Goal: Task Accomplishment & Management: Use online tool/utility

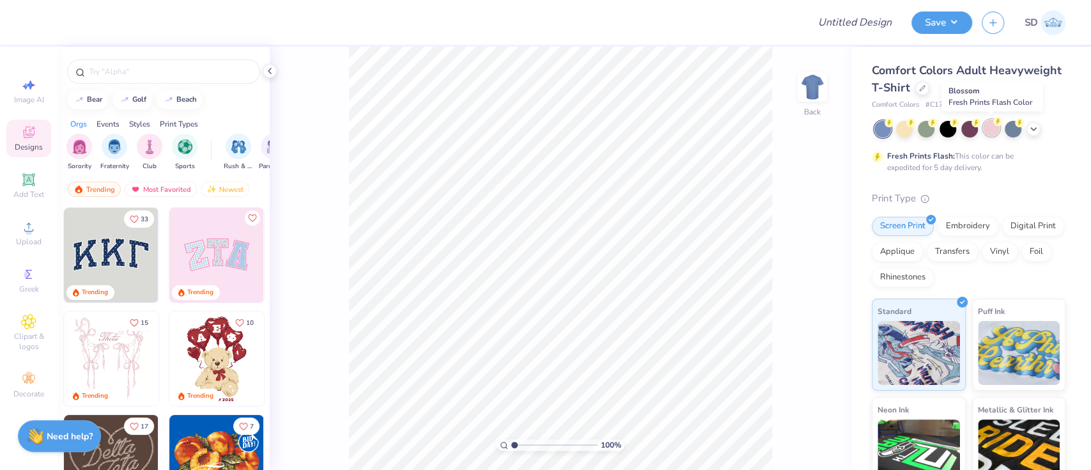
click at [986, 123] on div at bounding box center [991, 128] width 17 height 17
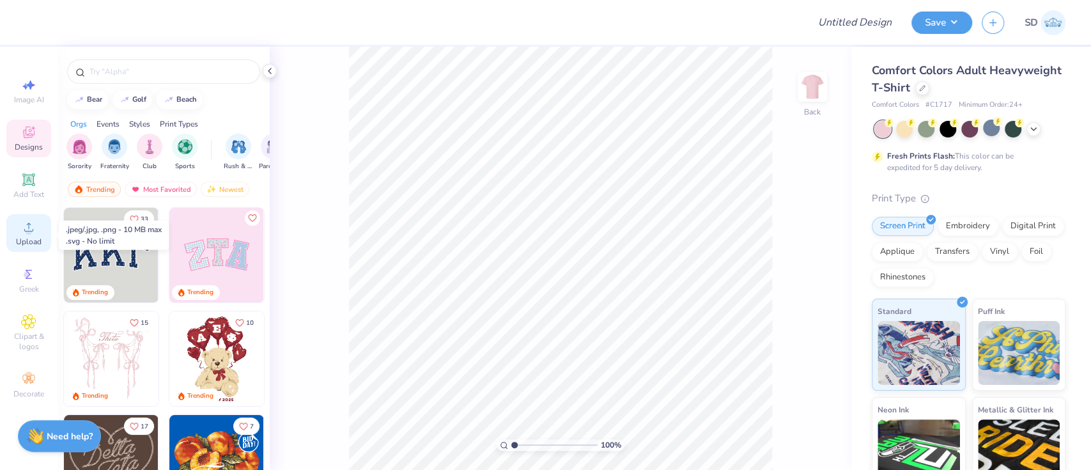
click at [30, 238] on span "Upload" at bounding box center [29, 242] width 26 height 10
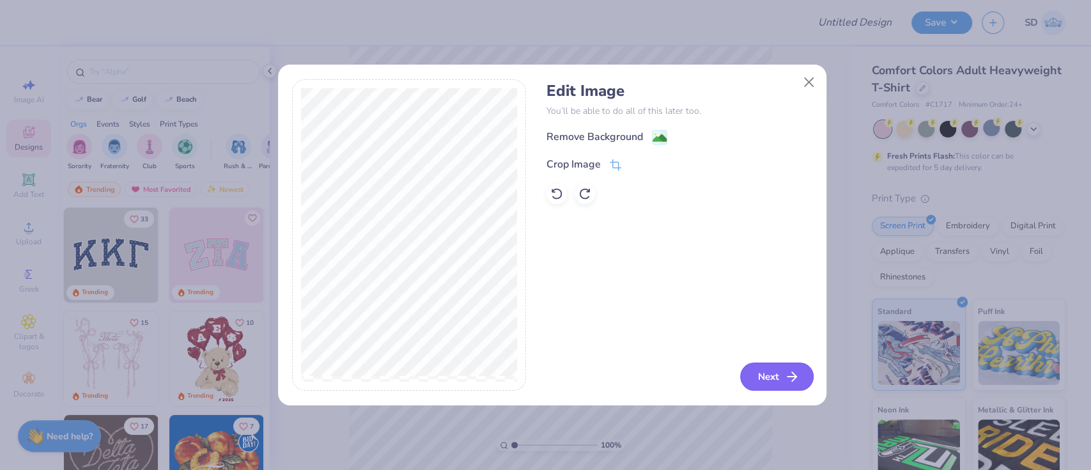
click at [743, 376] on button "Next" at bounding box center [777, 376] width 74 height 28
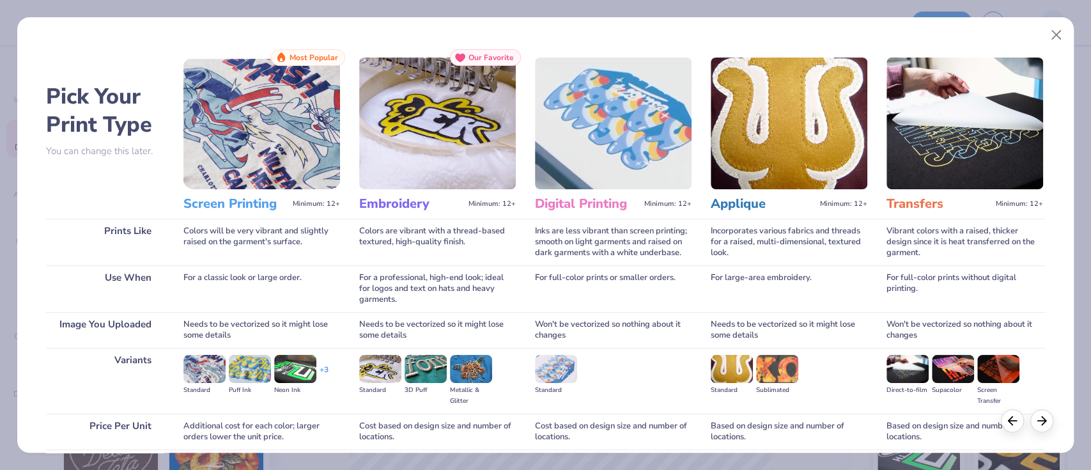
scroll to position [104, 0]
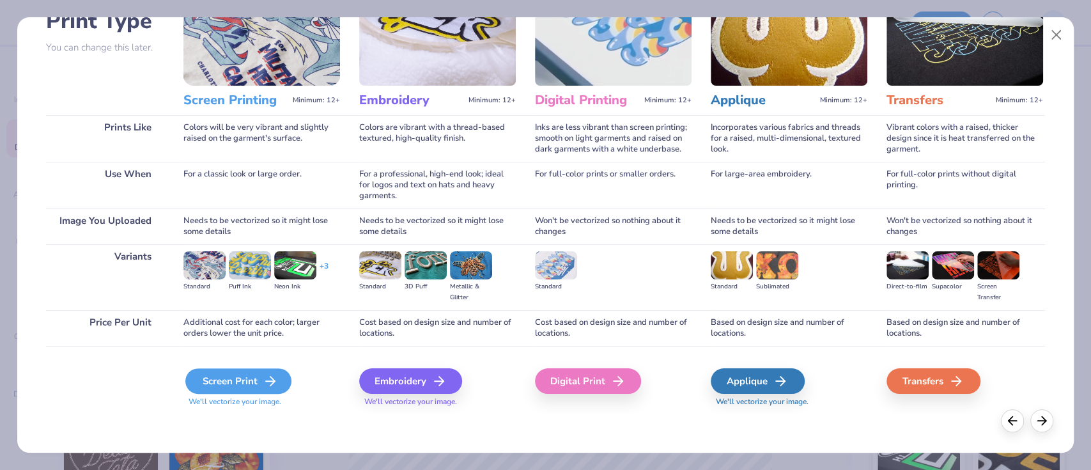
click at [220, 384] on div "Screen Print" at bounding box center [238, 381] width 106 height 26
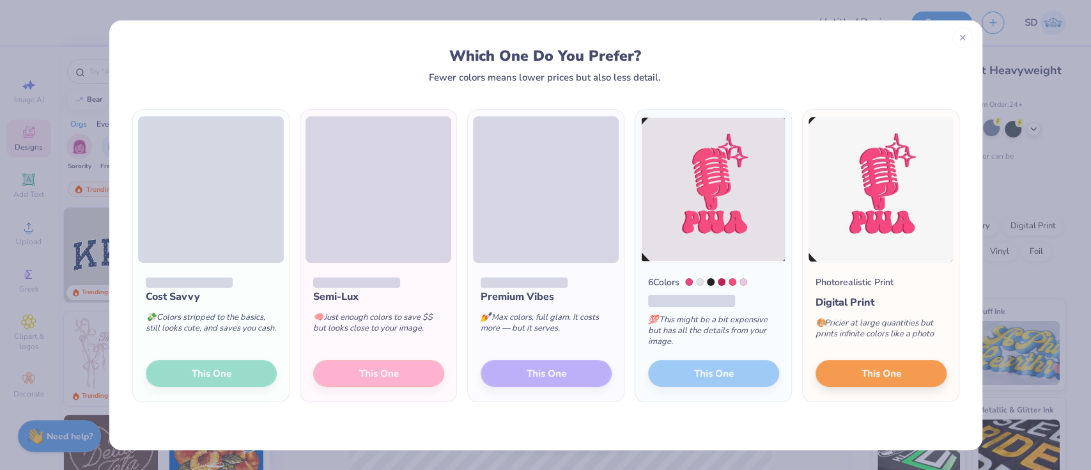
click at [222, 368] on div "Cost Savvy 💸 Colors stripped to the basics, still looks cute, and saves you cas…" at bounding box center [211, 332] width 156 height 139
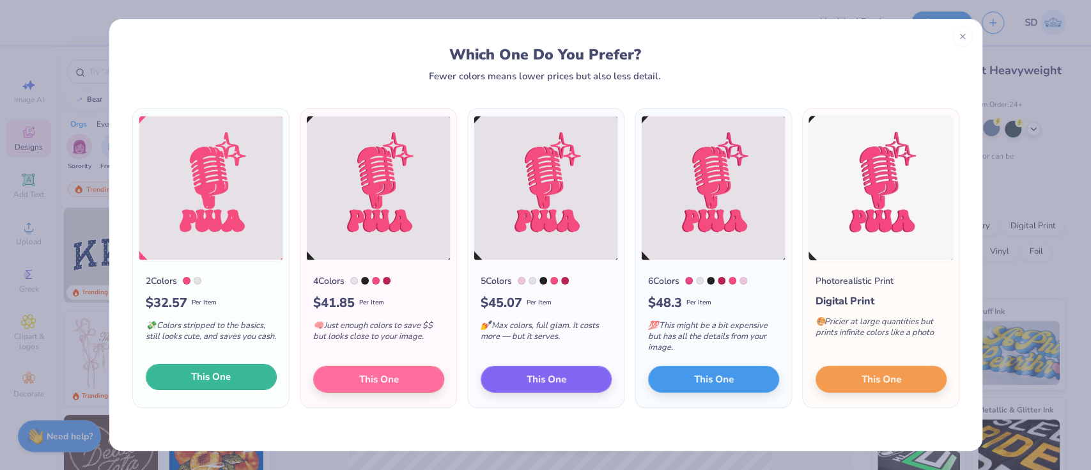
click at [204, 384] on span "This One" at bounding box center [211, 377] width 40 height 15
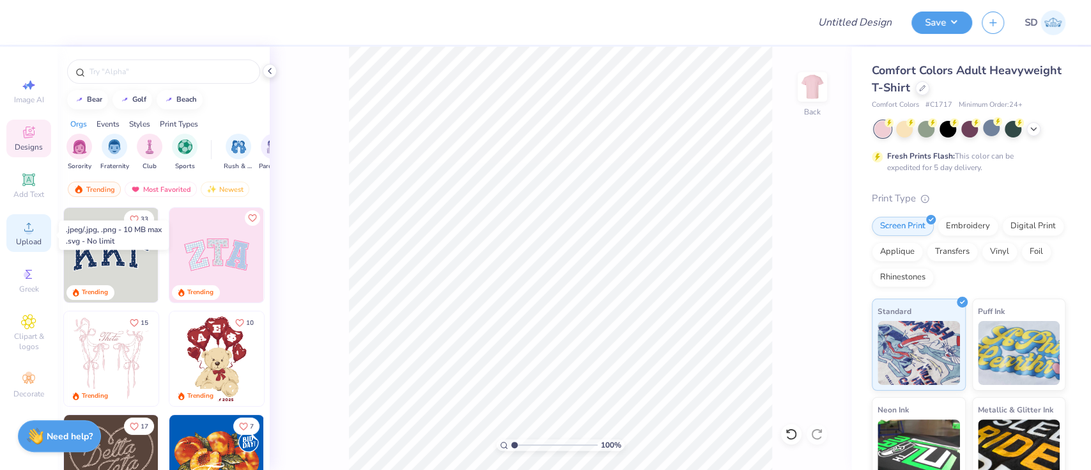
click at [18, 238] on span "Upload" at bounding box center [29, 242] width 26 height 10
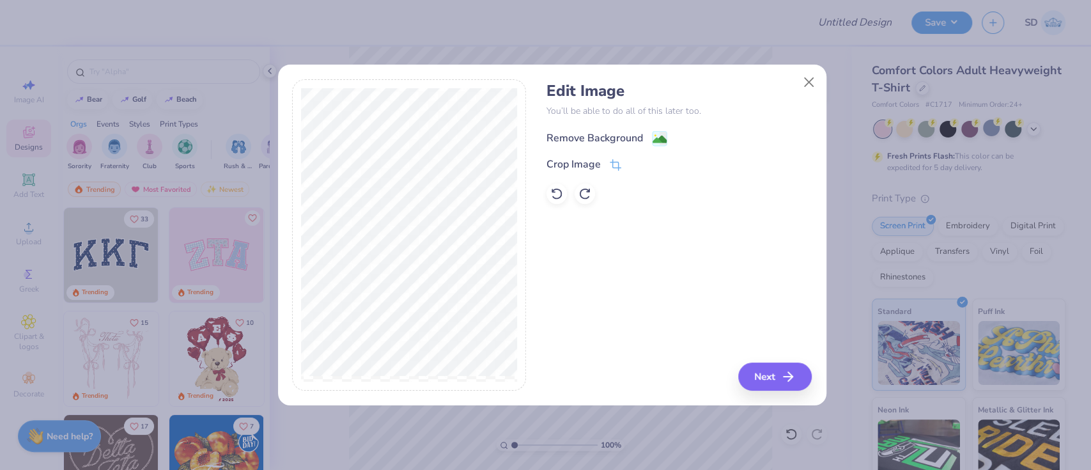
click at [582, 136] on div "Remove Background" at bounding box center [595, 137] width 97 height 15
click at [763, 371] on button "Next" at bounding box center [777, 376] width 74 height 28
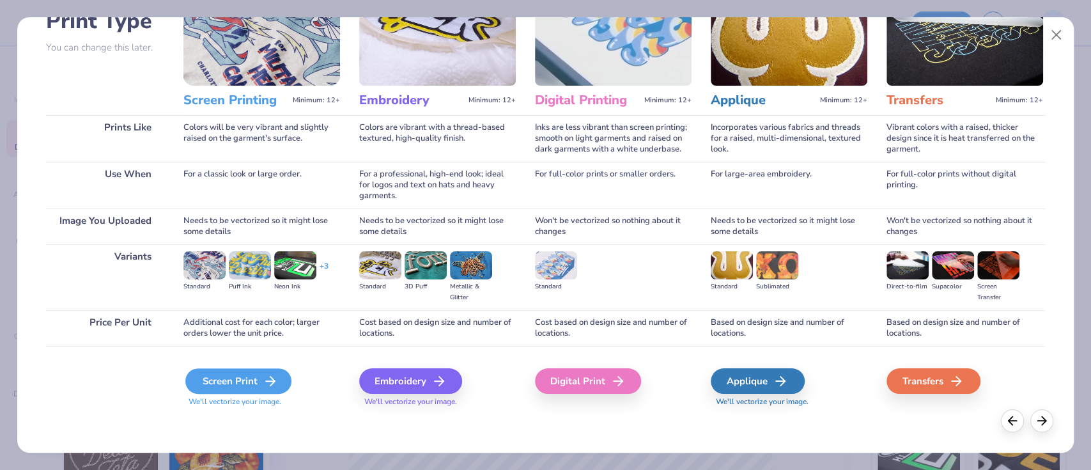
click at [223, 386] on div "Screen Print" at bounding box center [238, 381] width 106 height 26
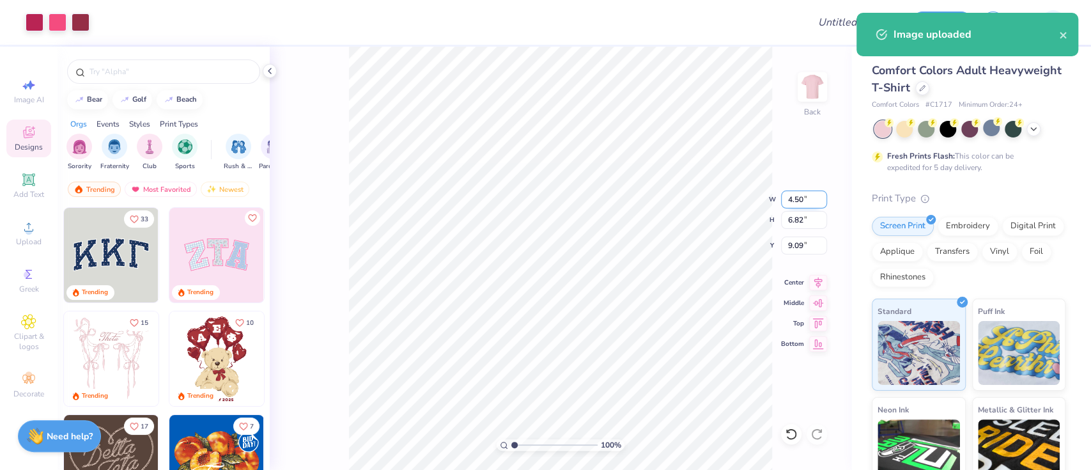
click at [804, 199] on input "4.50" at bounding box center [804, 200] width 46 height 18
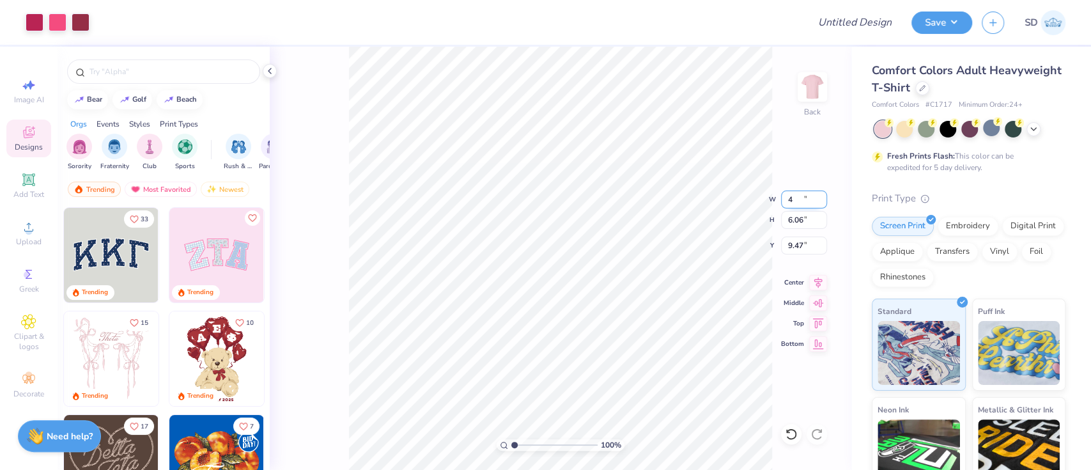
type input "4.00"
type input "6.06"
type input "9.47"
type input "4"
type input "3.50"
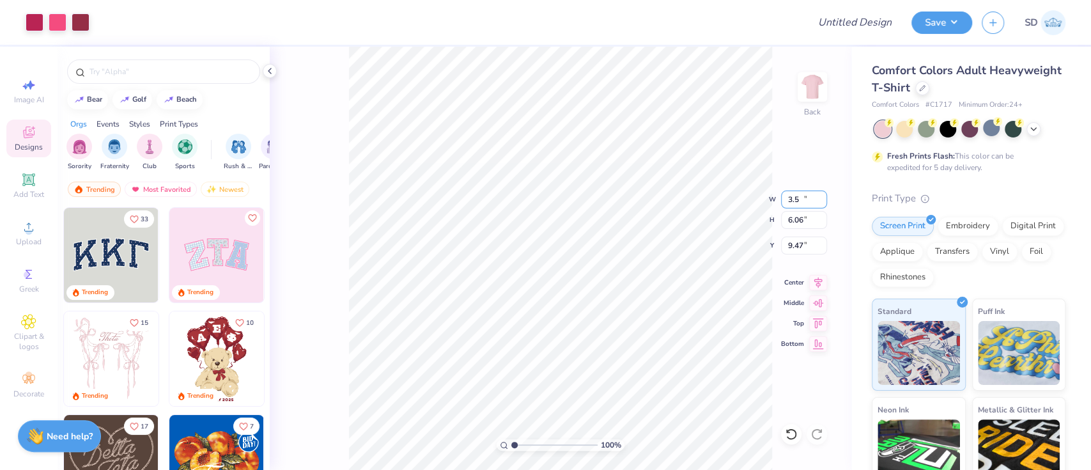
type input "5.30"
type input "9.85"
type input "0.50"
click at [1029, 129] on icon at bounding box center [1034, 128] width 10 height 10
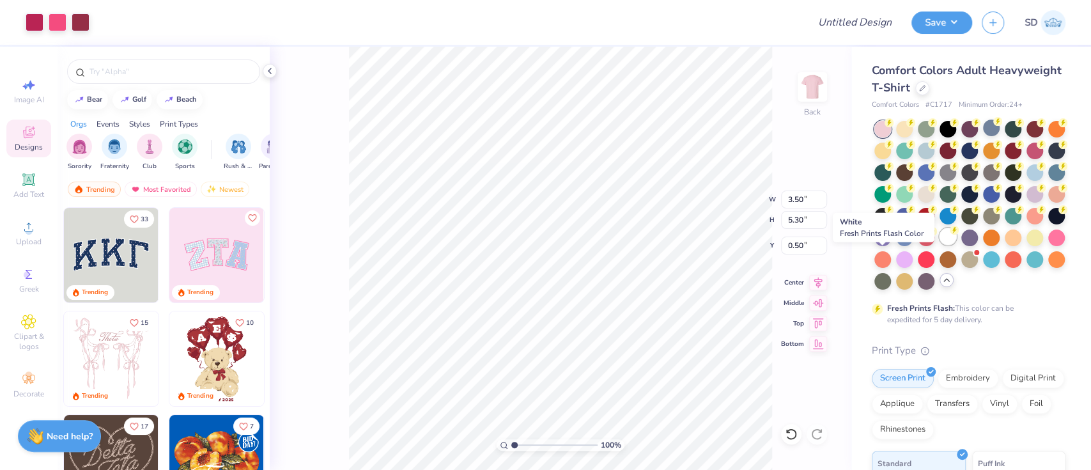
click at [940, 245] on div at bounding box center [948, 236] width 17 height 17
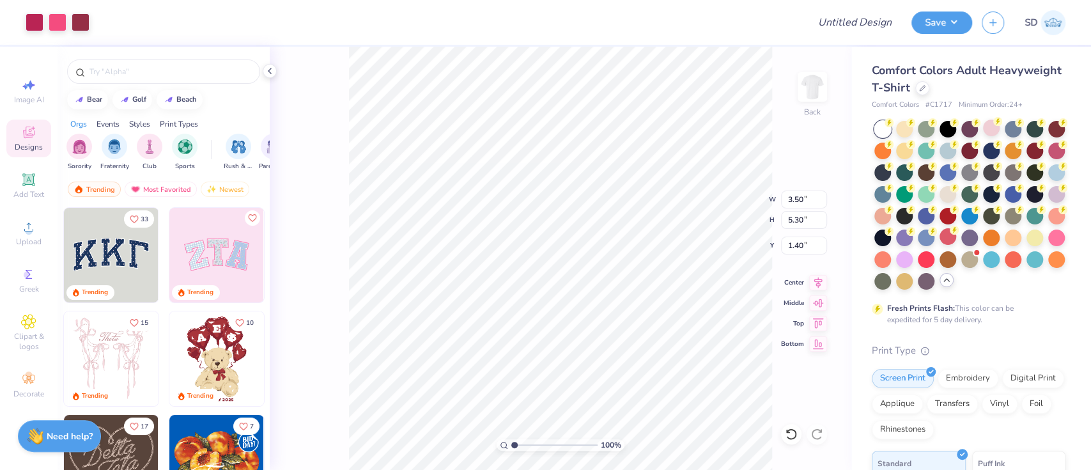
type input "1.40"
click at [82, 24] on div at bounding box center [81, 21] width 18 height 18
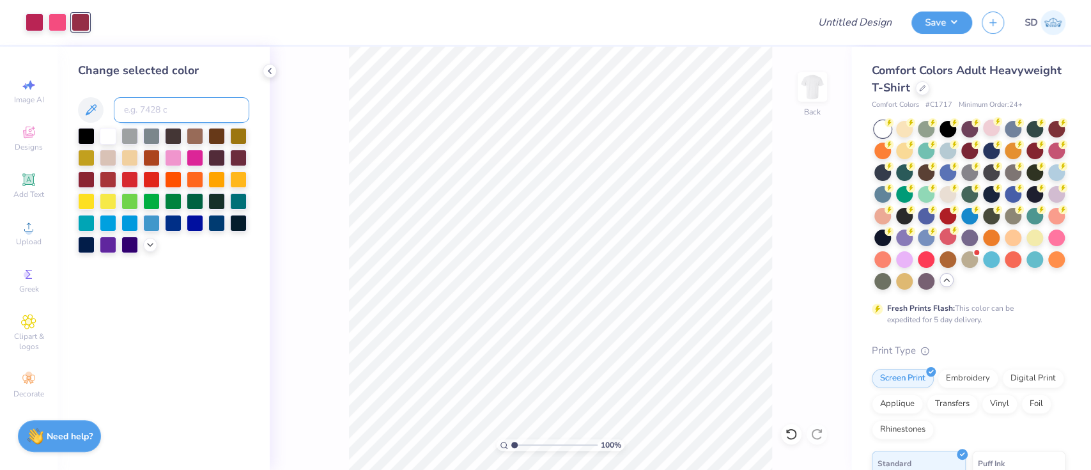
click at [185, 118] on input at bounding box center [182, 110] width 136 height 26
type input "7425"
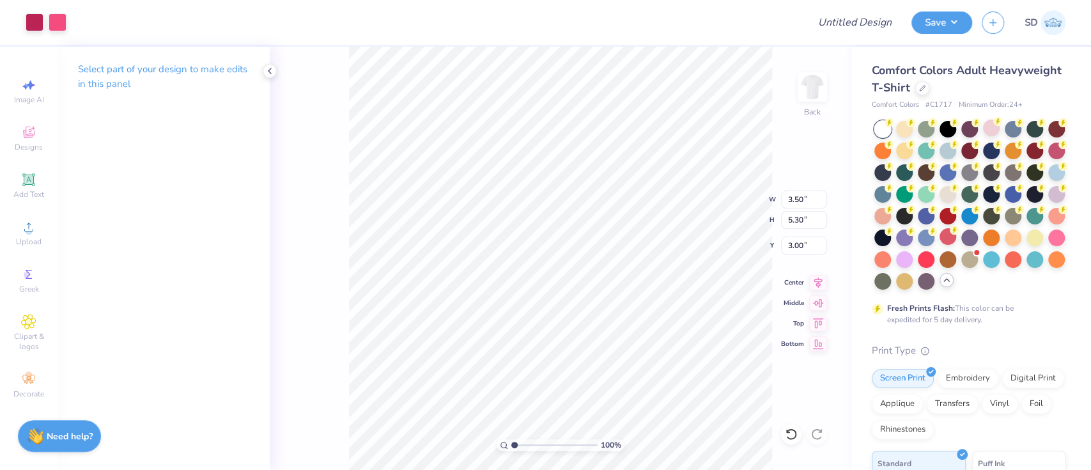
type input "3.00"
click at [926, 86] on icon at bounding box center [922, 87] width 6 height 6
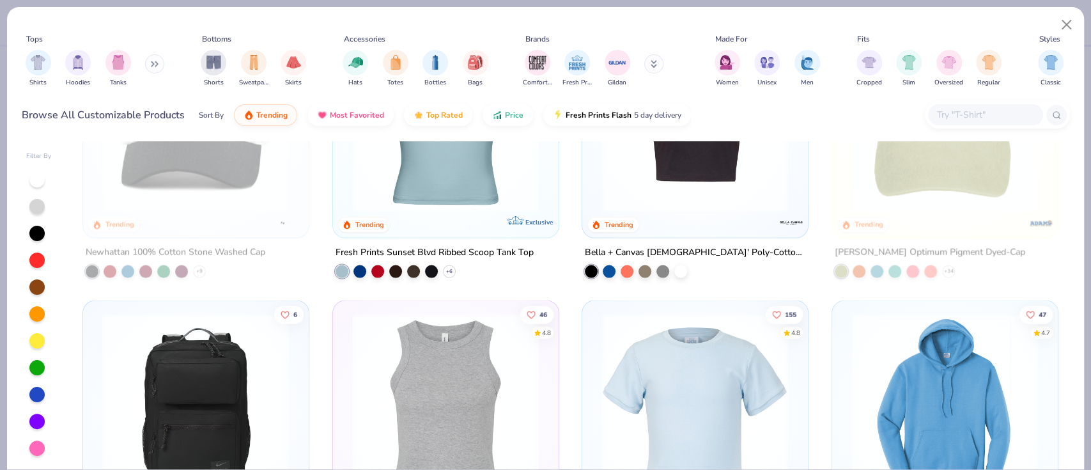
scroll to position [1965, 0]
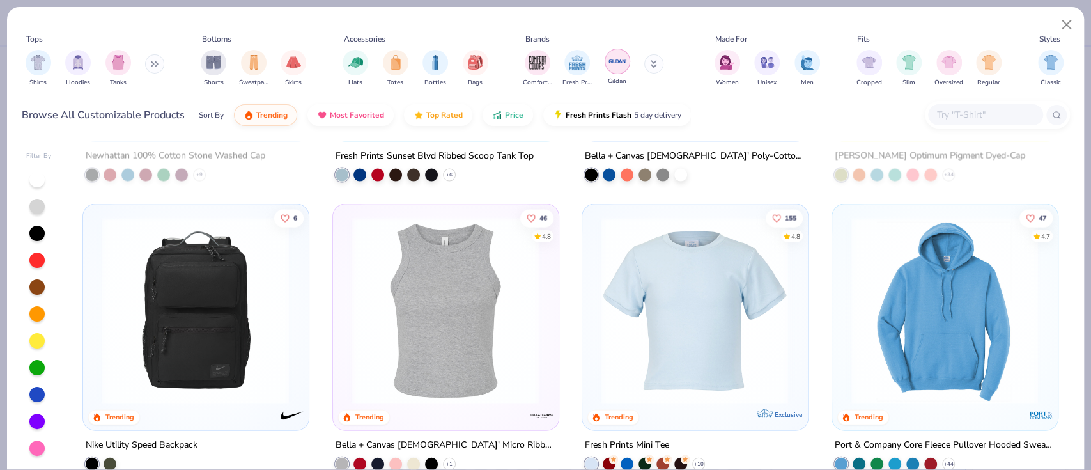
click at [609, 66] on img "filter for Gildan" at bounding box center [617, 61] width 19 height 19
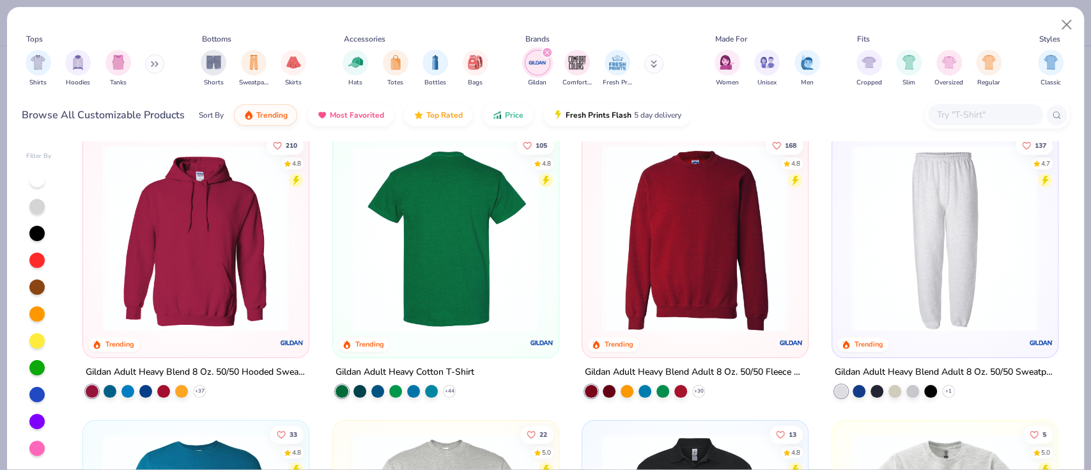
scroll to position [18, 0]
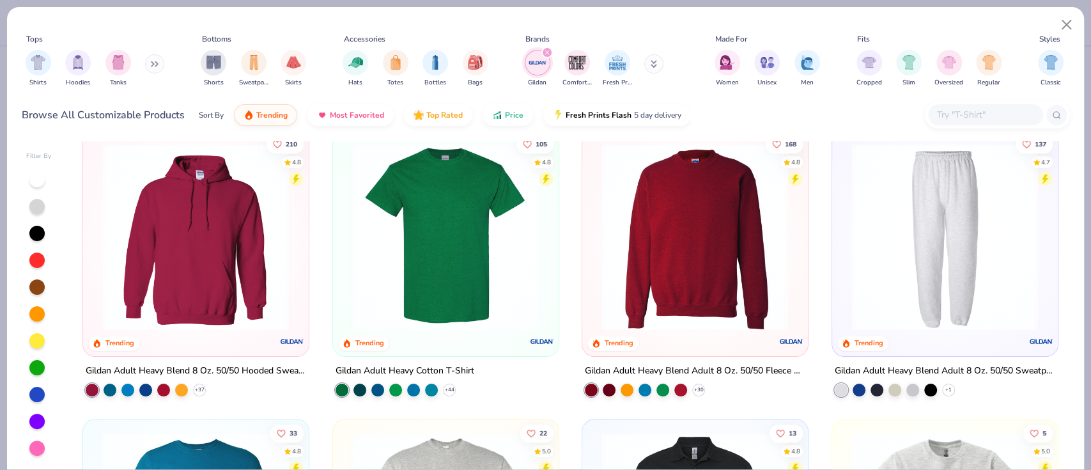
click at [676, 295] on img at bounding box center [694, 236] width 199 height 187
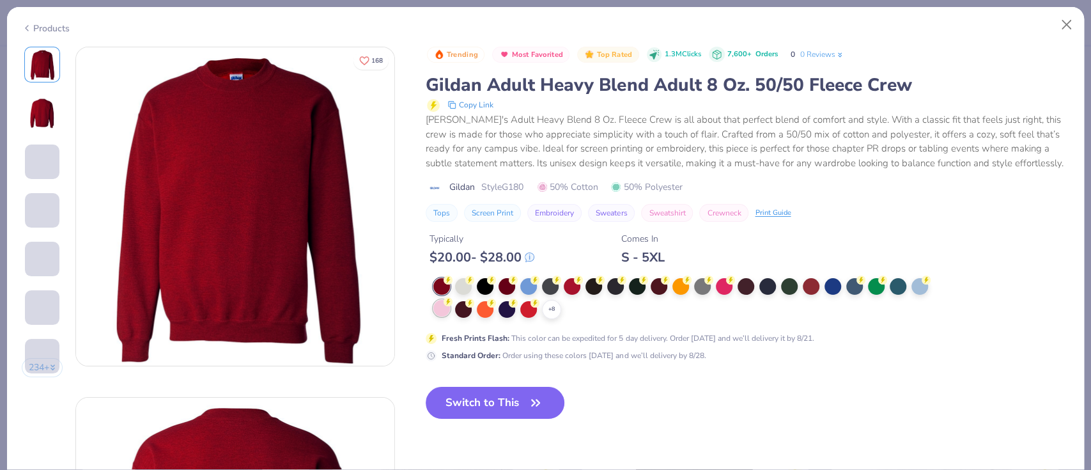
click at [440, 308] on div at bounding box center [441, 308] width 17 height 17
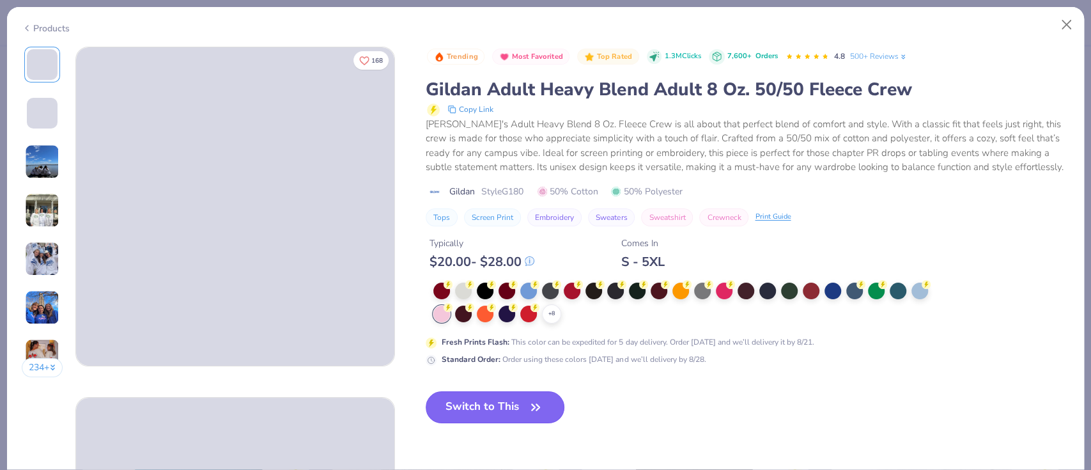
click at [517, 408] on button "Switch to This" at bounding box center [495, 407] width 139 height 32
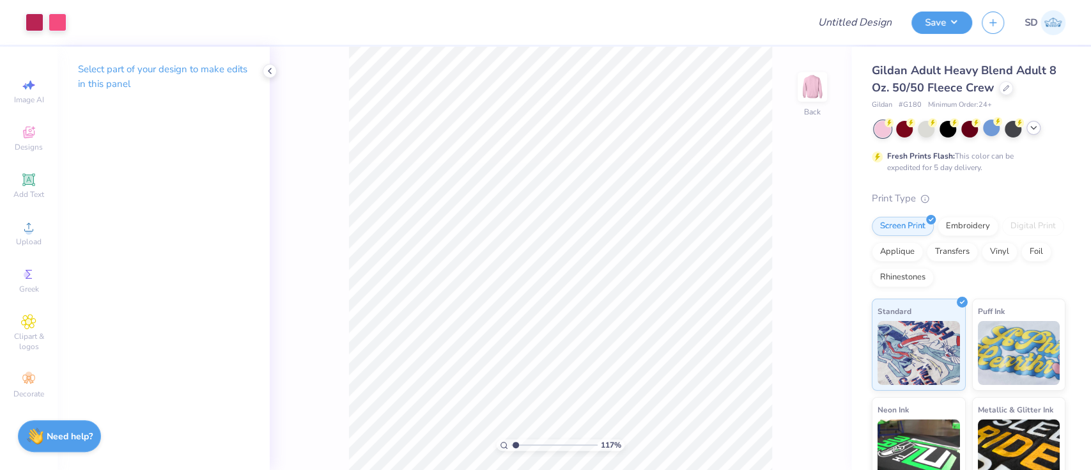
type input "1.16729979738432"
click at [810, 230] on input "5.30" at bounding box center [804, 230] width 46 height 18
type input "5"
type input "1.16729979738432"
type input "3.30"
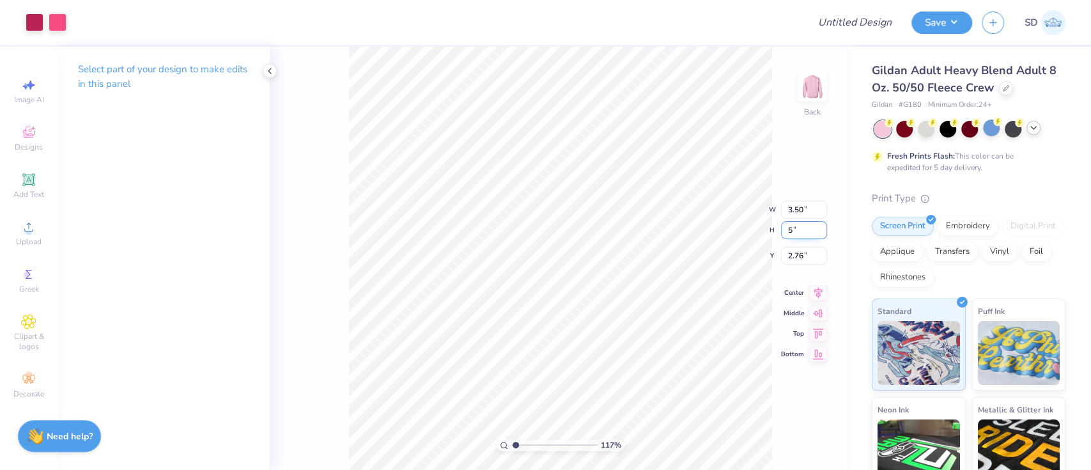
type input "5.00"
type input "2.91"
type input "1.16729979738432"
type input "2.36"
click at [1038, 134] on div at bounding box center [970, 129] width 191 height 17
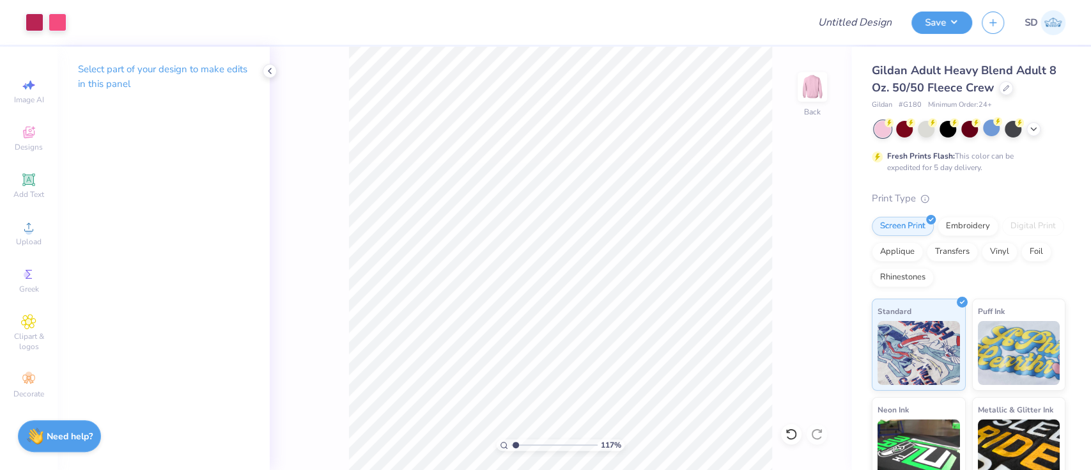
click at [1038, 134] on div at bounding box center [970, 129] width 191 height 17
click at [1033, 127] on icon at bounding box center [1034, 128] width 10 height 10
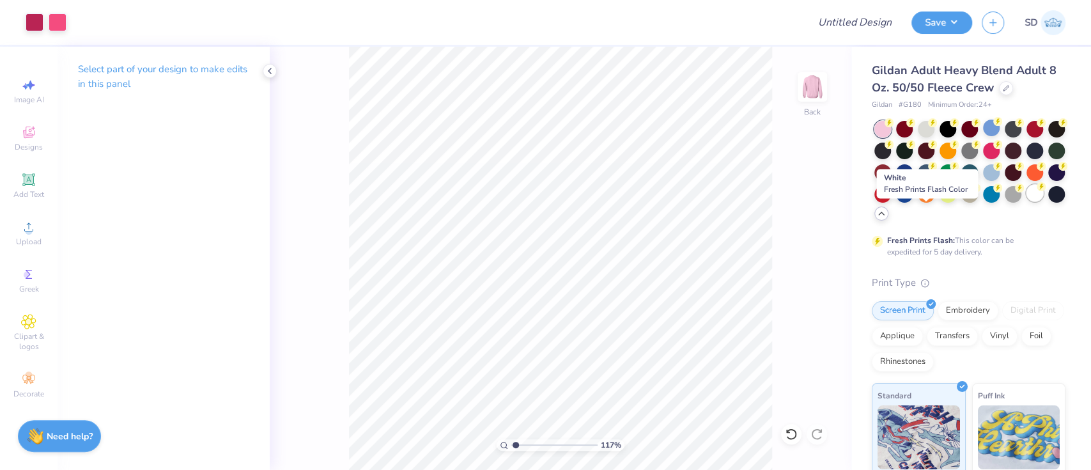
click at [1027, 201] on div at bounding box center [1035, 193] width 17 height 17
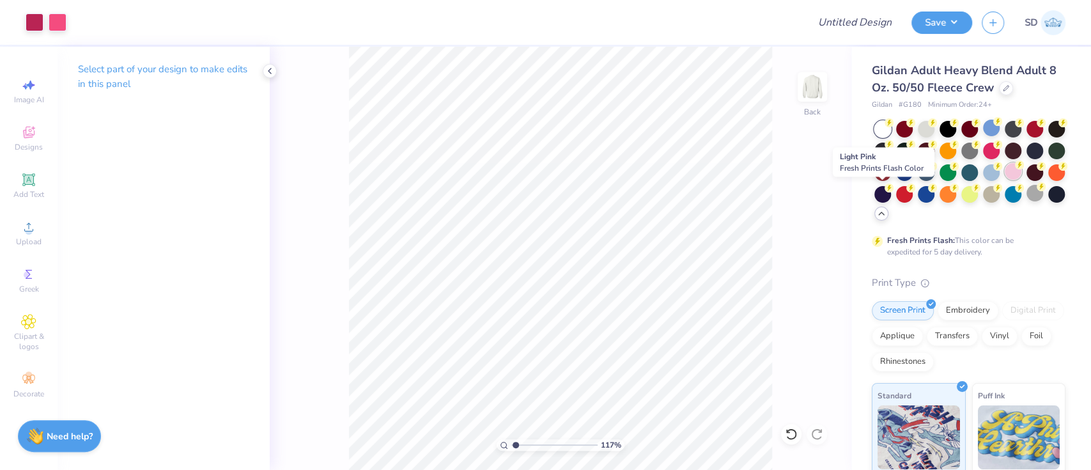
click at [1005, 180] on div at bounding box center [1013, 171] width 17 height 17
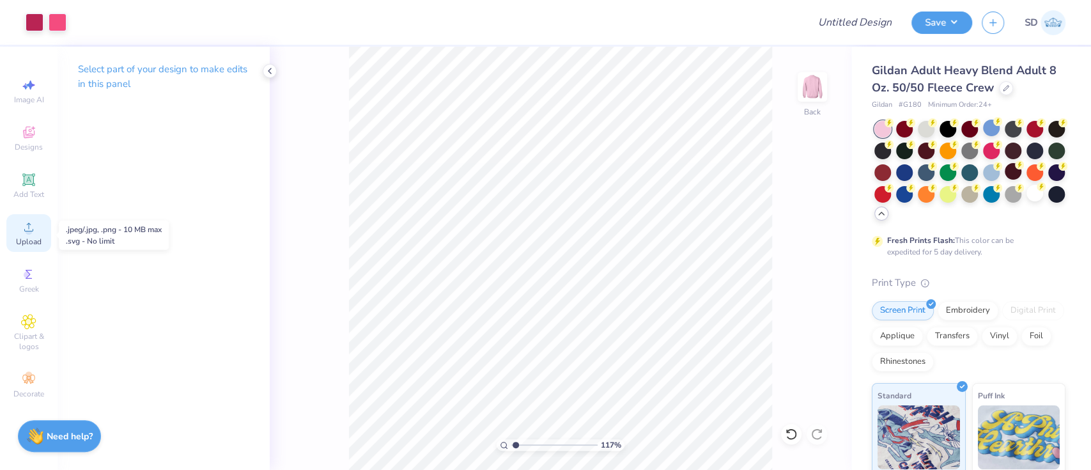
click at [23, 242] on span "Upload" at bounding box center [29, 242] width 26 height 10
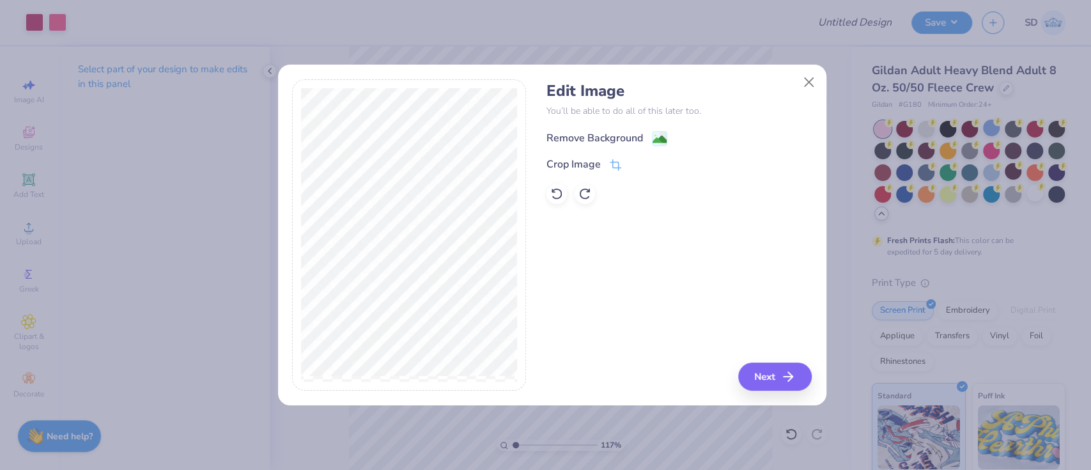
click at [593, 130] on div "Remove Background" at bounding box center [595, 137] width 97 height 15
click at [770, 371] on button "Next" at bounding box center [777, 376] width 74 height 28
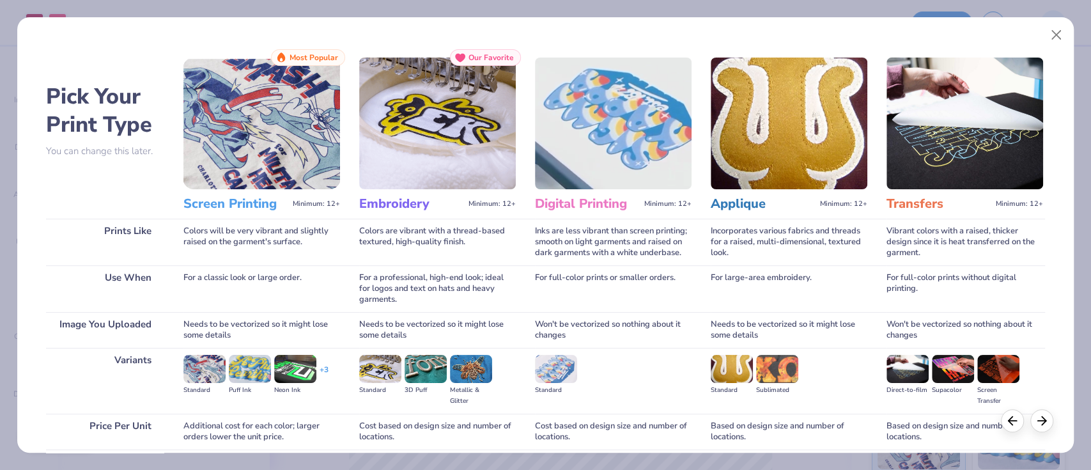
scroll to position [104, 0]
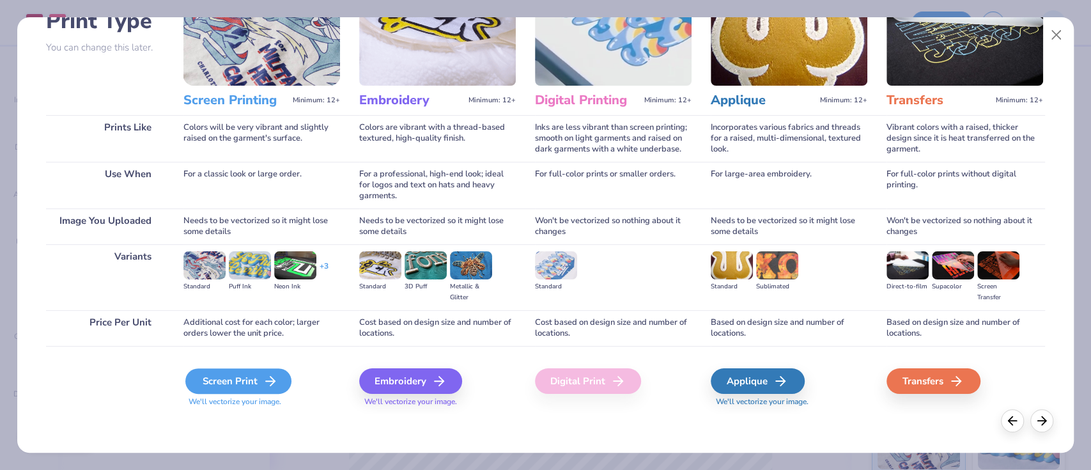
click at [233, 393] on div "Screen Print" at bounding box center [238, 381] width 106 height 26
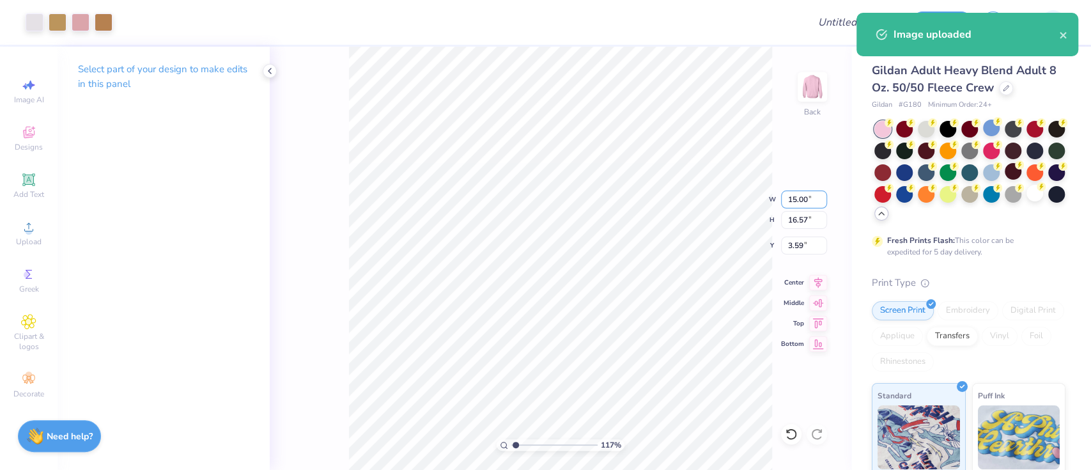
click at [767, 205] on div "117 % Back W 15.00 15.00 " H 16.57 16.57 " Y 3.59 3.59 " Center Middle Top Bott…" at bounding box center [561, 258] width 582 height 423
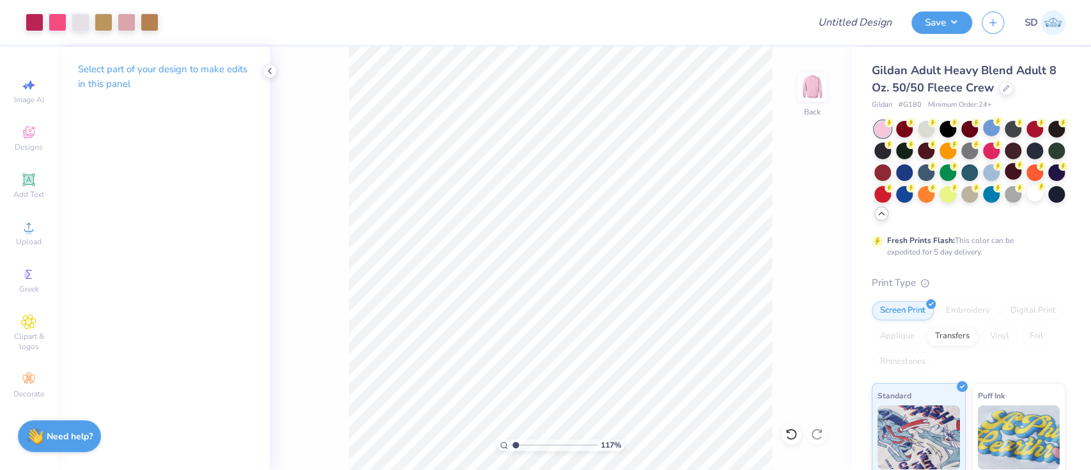
type input "1.16729979738432"
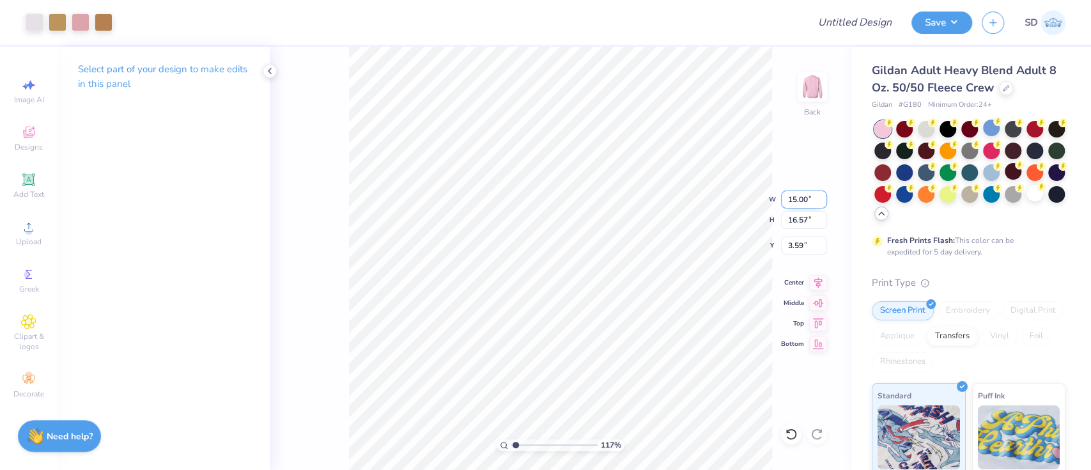
click at [816, 201] on input "15.00" at bounding box center [804, 200] width 46 height 18
type input "1"
type input "4"
type input "1.16729979738432"
type input "4.00"
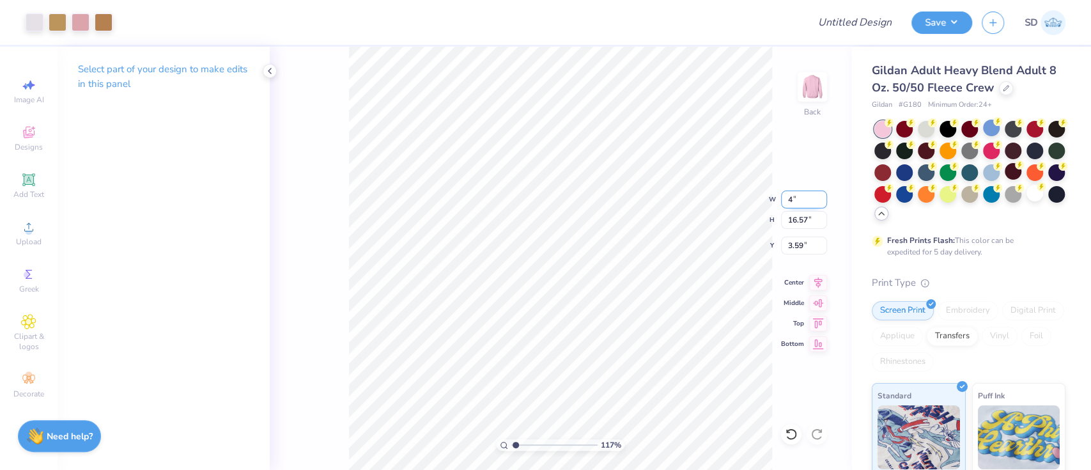
type input "4.42"
type input "9.67"
type input "1.16729979738432"
type input "3.00"
type input "1.16729979738432"
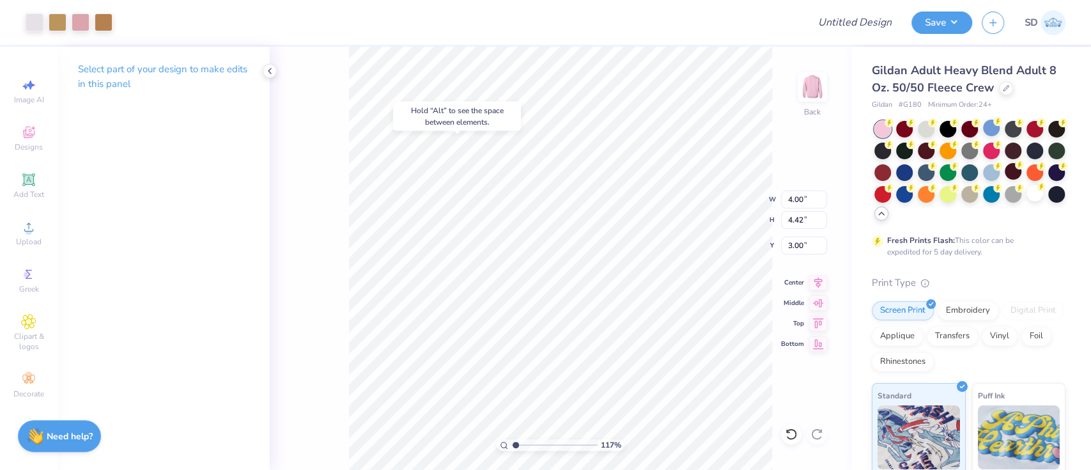
type input "3.30"
type input "5.00"
type input "2.36"
type input "1.16729979738432"
type input "4.00"
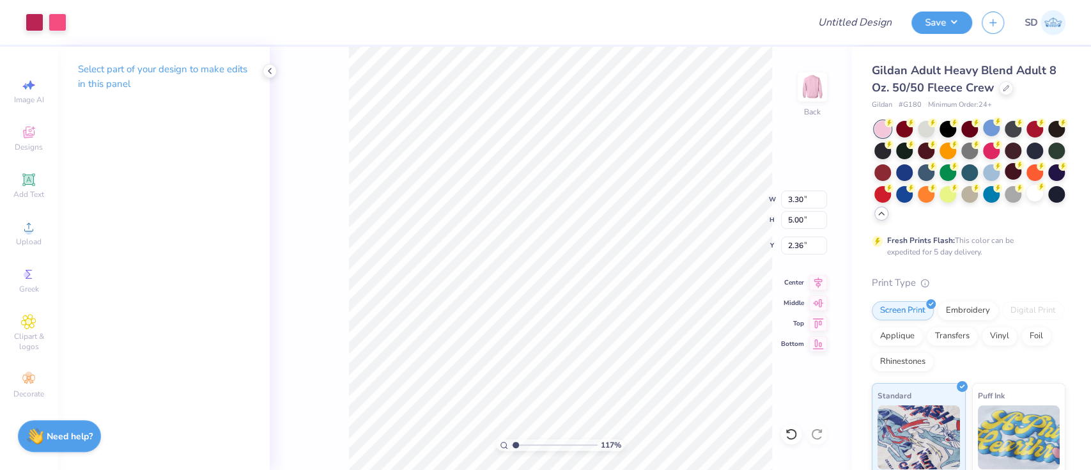
type input "4.42"
type input "3.00"
click at [40, 23] on div at bounding box center [35, 21] width 18 height 18
type input "1.16729979738432"
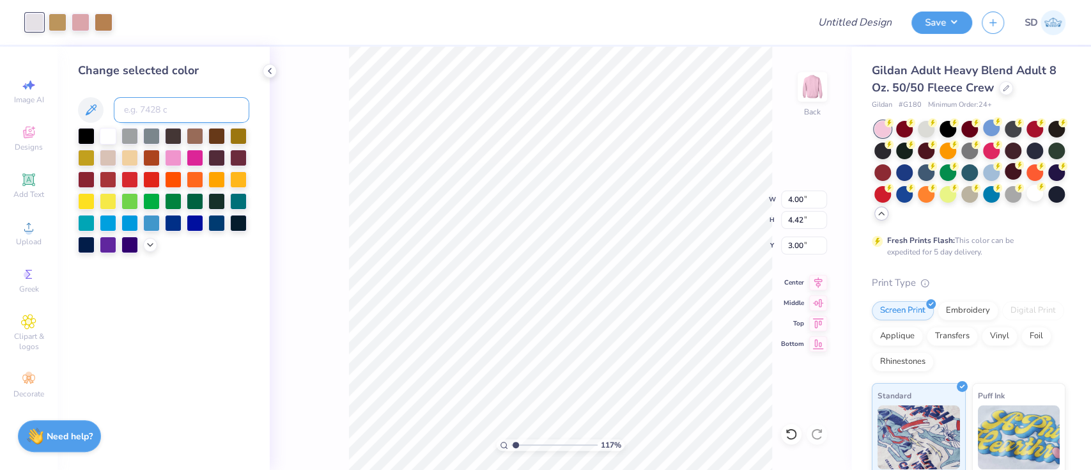
click at [174, 104] on input at bounding box center [182, 110] width 136 height 26
type input "1915"
type input "1.16729979738432"
type input "3.30"
type input "5.00"
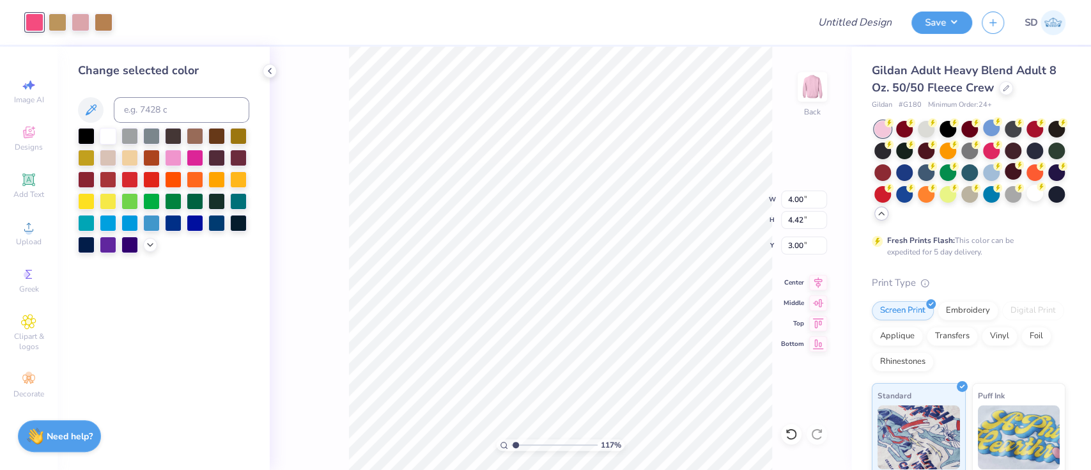
type input "2.36"
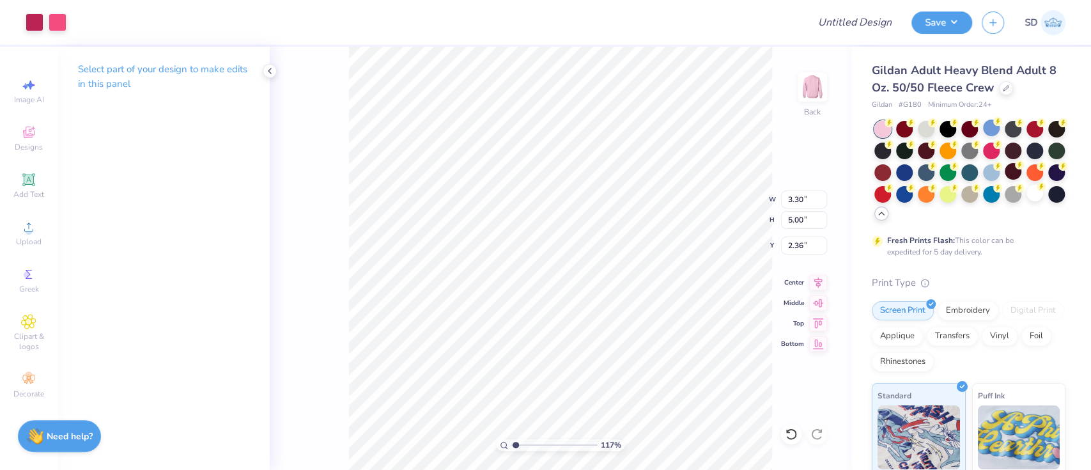
type input "1.16729979738432"
type input "4.00"
type input "4.42"
type input "3.00"
click at [55, 26] on div at bounding box center [58, 21] width 18 height 18
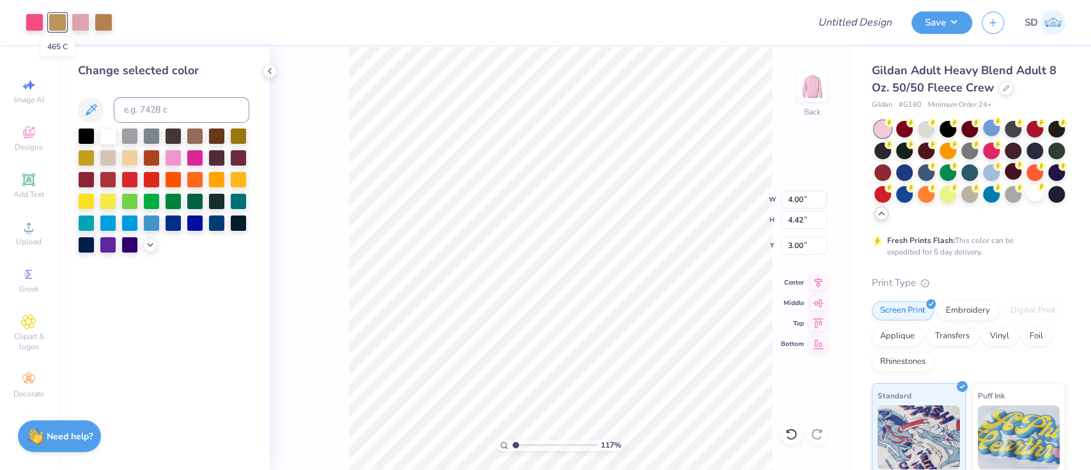
type input "1.16729979738432"
click at [157, 107] on input at bounding box center [182, 110] width 136 height 26
type input "7425"
click at [108, 22] on div at bounding box center [104, 21] width 18 height 18
type input "1.16729979738432"
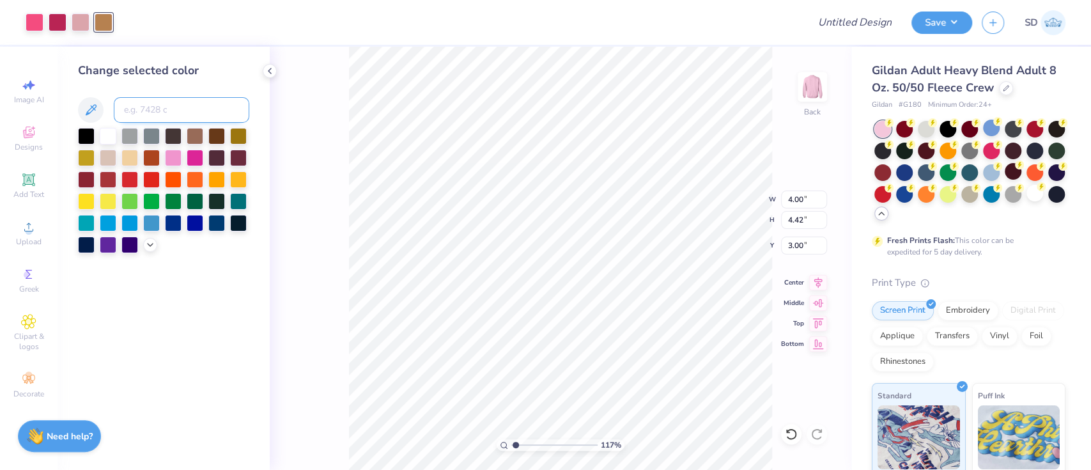
click at [153, 111] on input at bounding box center [182, 110] width 136 height 26
type input "7425"
click at [83, 24] on div at bounding box center [81, 21] width 18 height 18
type input "1.16729979738432"
click at [150, 105] on input at bounding box center [182, 110] width 136 height 26
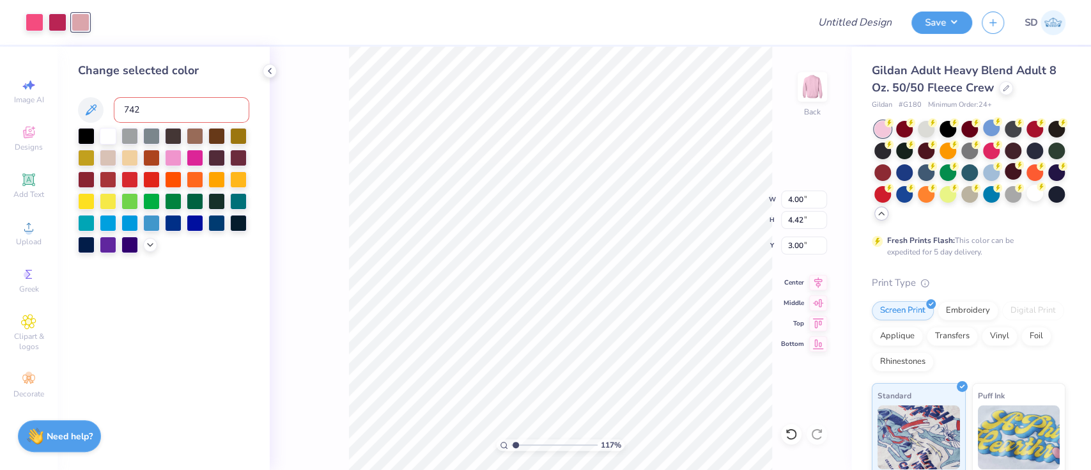
type input "7425"
click at [30, 24] on div at bounding box center [35, 21] width 18 height 18
click at [115, 136] on div at bounding box center [108, 135] width 17 height 17
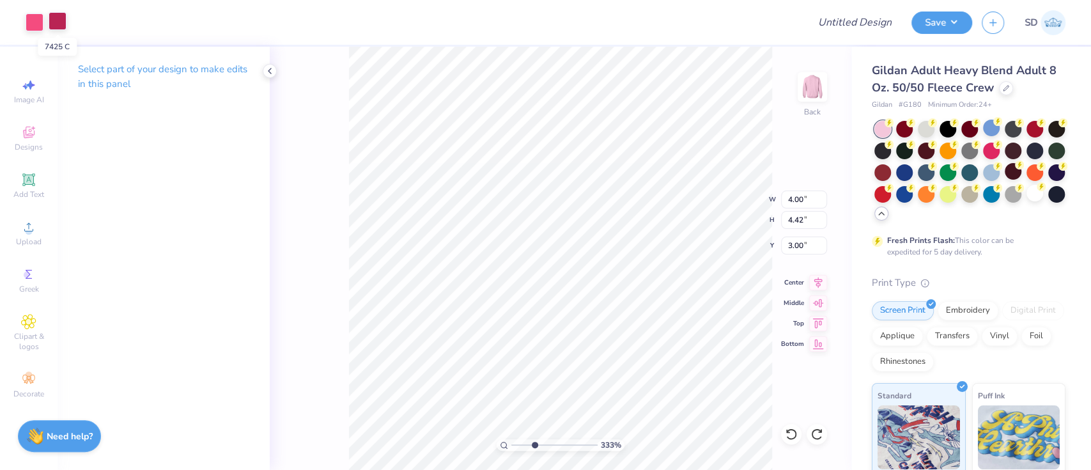
click at [53, 18] on div at bounding box center [58, 21] width 18 height 18
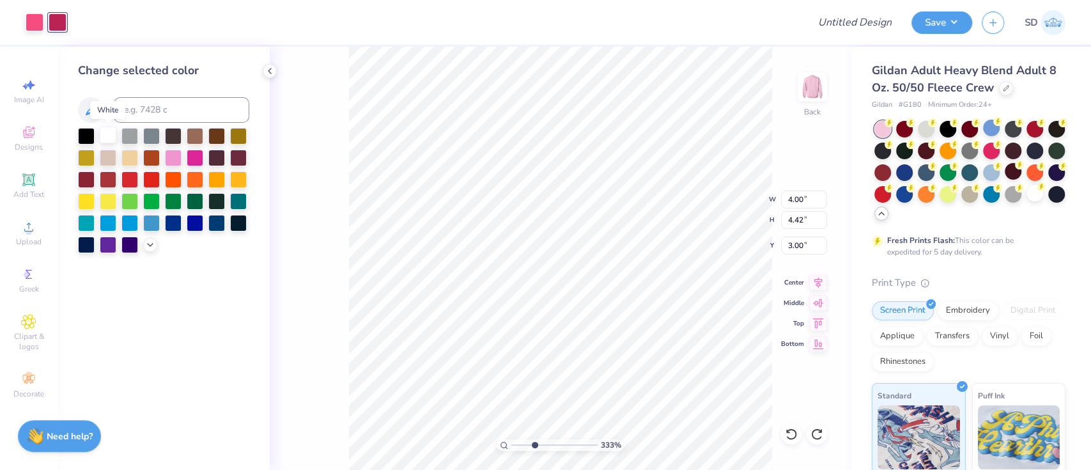
click at [110, 137] on div at bounding box center [108, 135] width 17 height 17
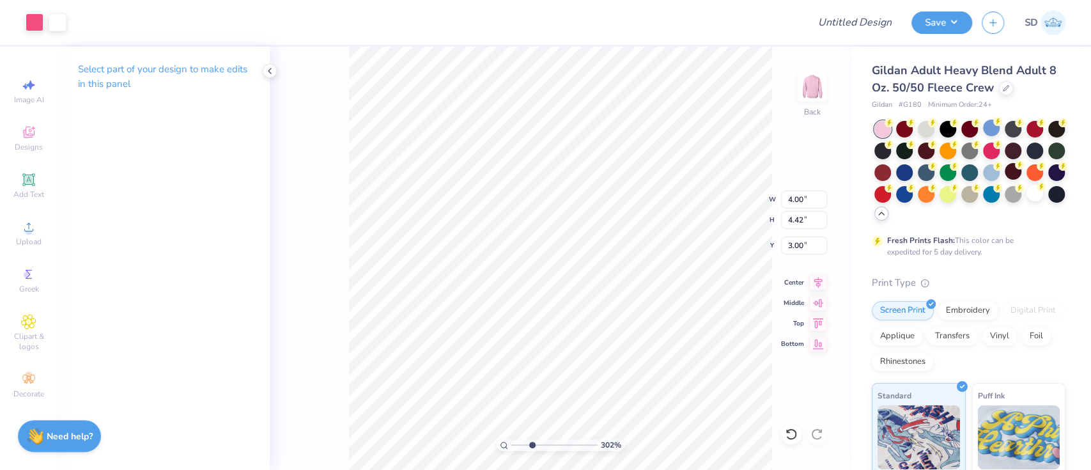
type input "3.023245407942"
type input "2.82"
click at [65, 27] on div at bounding box center [58, 21] width 18 height 18
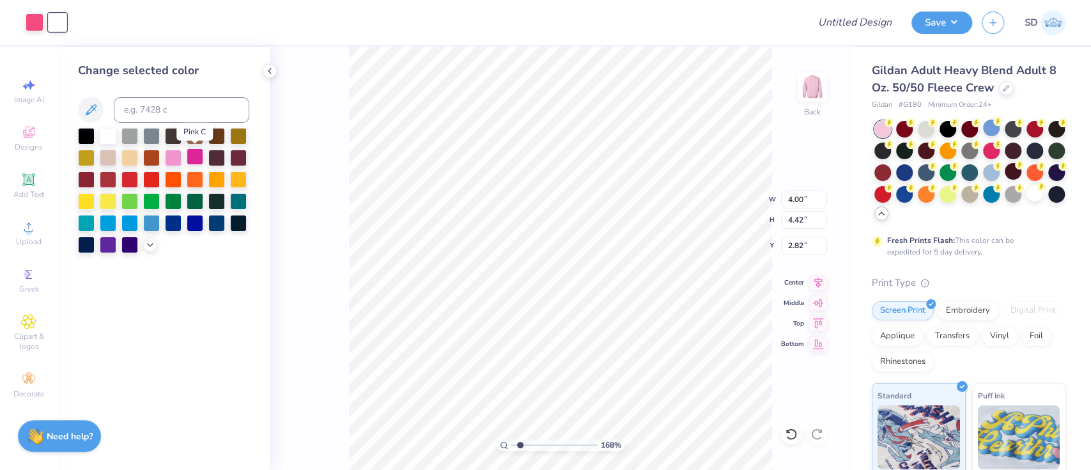
click at [195, 160] on div at bounding box center [195, 156] width 17 height 17
click at [1027, 201] on div at bounding box center [1035, 193] width 17 height 17
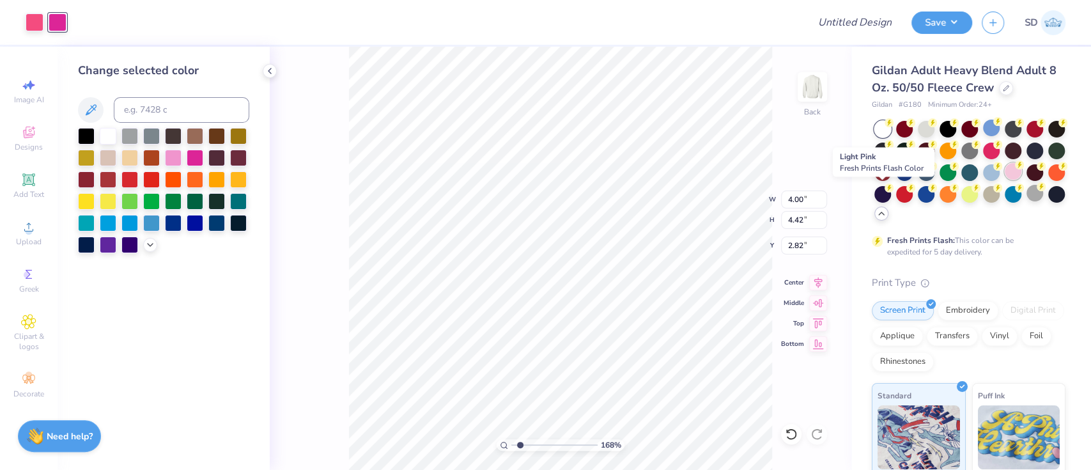
click at [1005, 180] on div at bounding box center [1013, 171] width 17 height 17
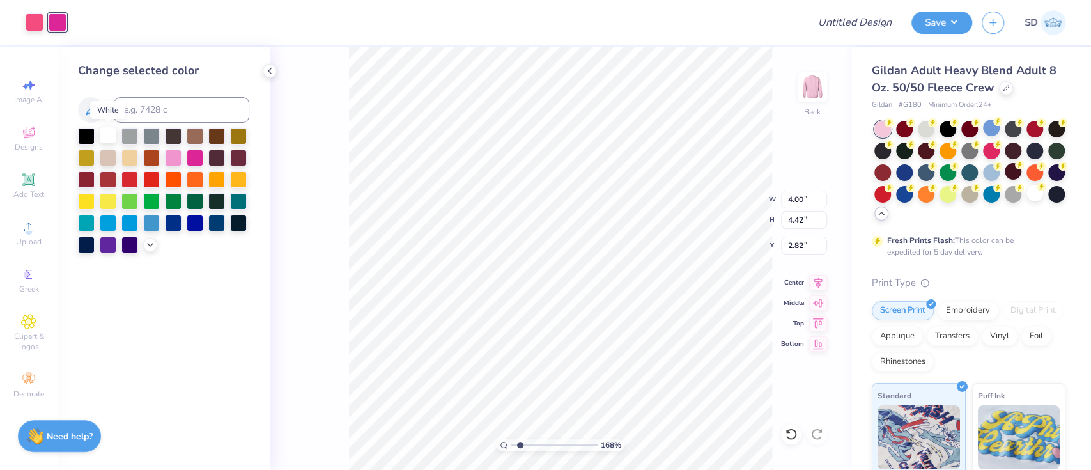
click at [100, 136] on div at bounding box center [108, 135] width 17 height 17
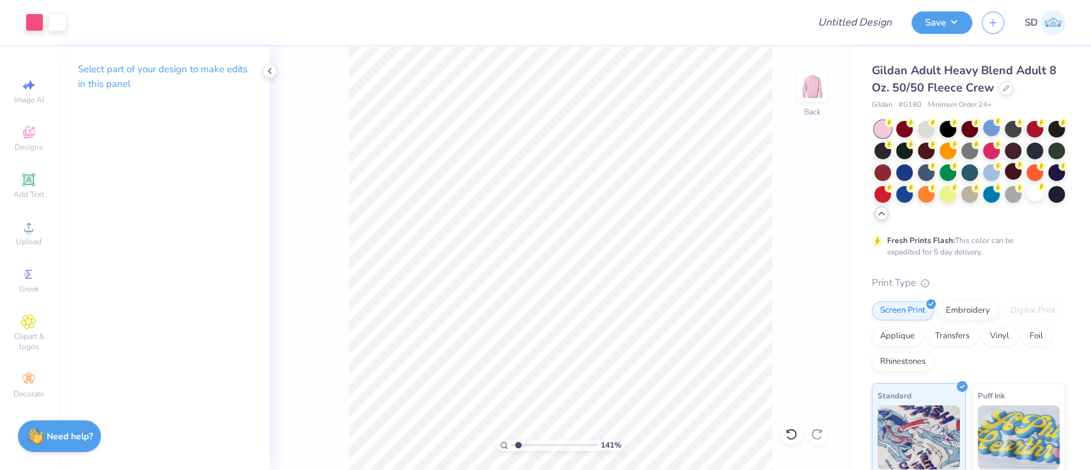
type input "1.41108646802581"
click at [814, 224] on input "4.42" at bounding box center [804, 220] width 46 height 18
type input "4"
type input "1.41108646802581"
type input "3.62"
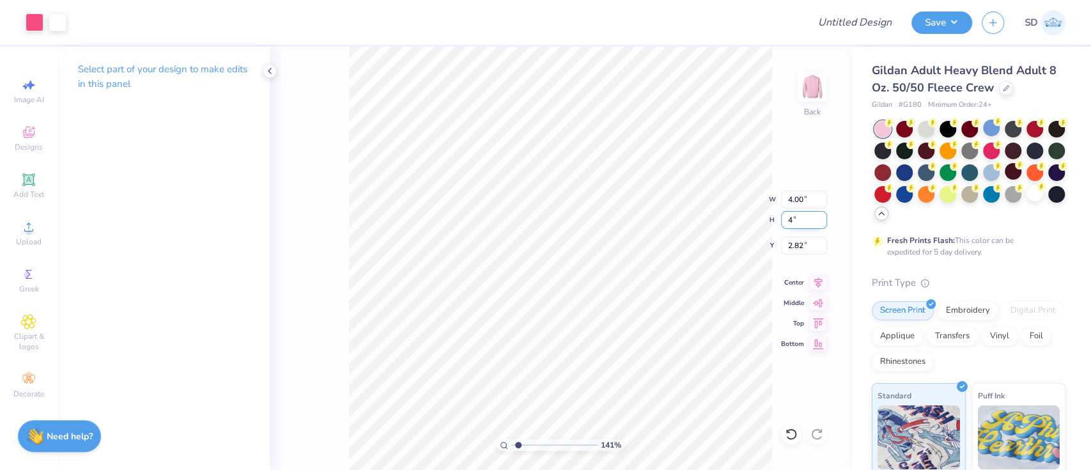
type input "4.00"
type input "3.02"
type input "1"
click at [947, 23] on button "Save" at bounding box center [942, 21] width 61 height 22
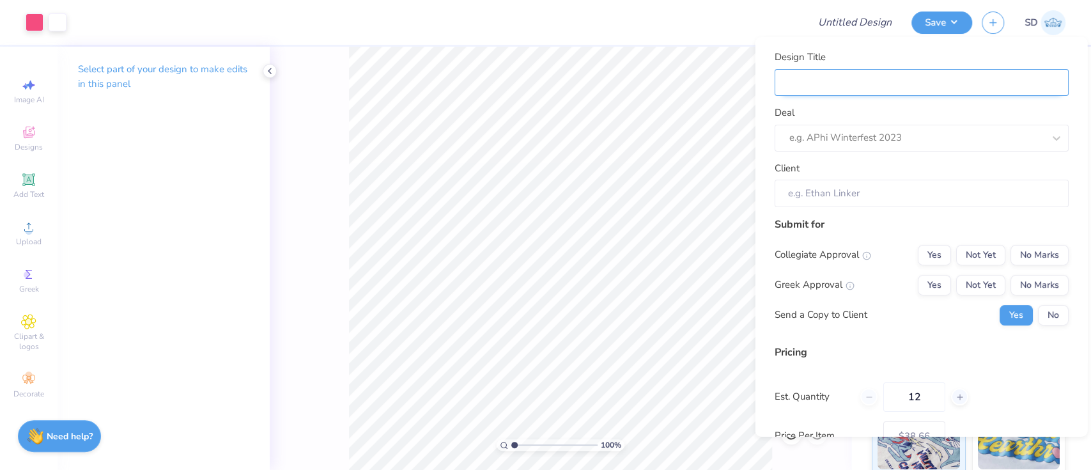
click at [875, 94] on input "Design Title" at bounding box center [921, 81] width 294 height 27
type input "M"
type input "Me"
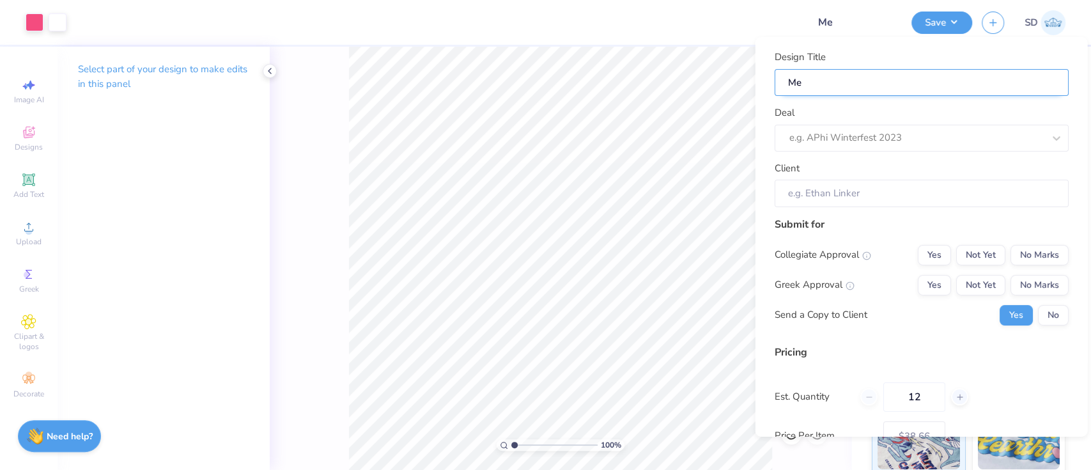
type input "Mer"
type input "Merc"
type input "Merch"
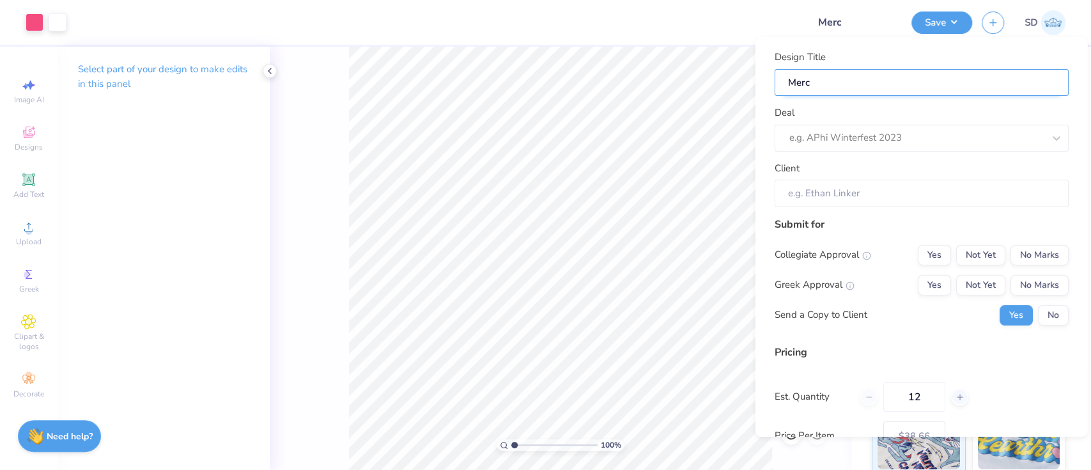
type input "Merch"
type input "Merch f"
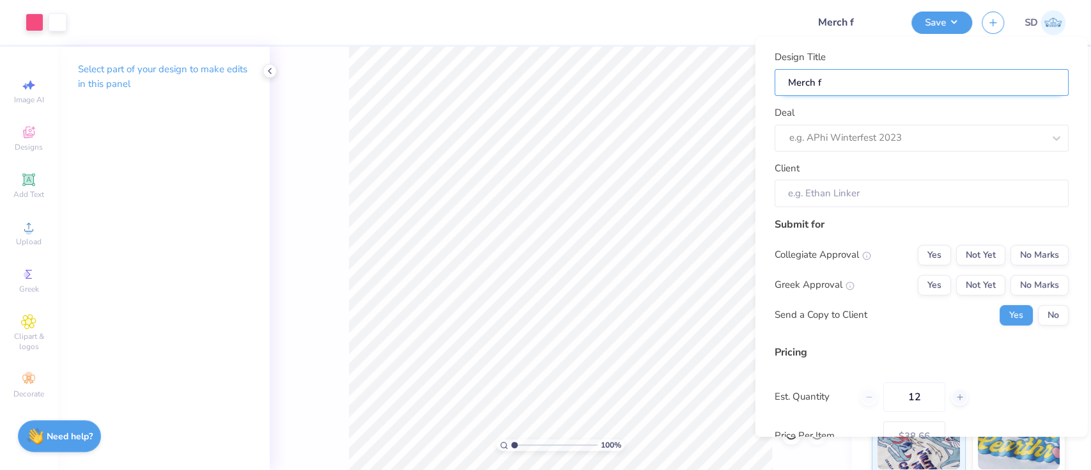
type input "Merch fo"
type input "Merch for"
paste input "A Cappella Salve Regina University"
type input "Merch for A [GEOGRAPHIC_DATA][PERSON_NAME]"
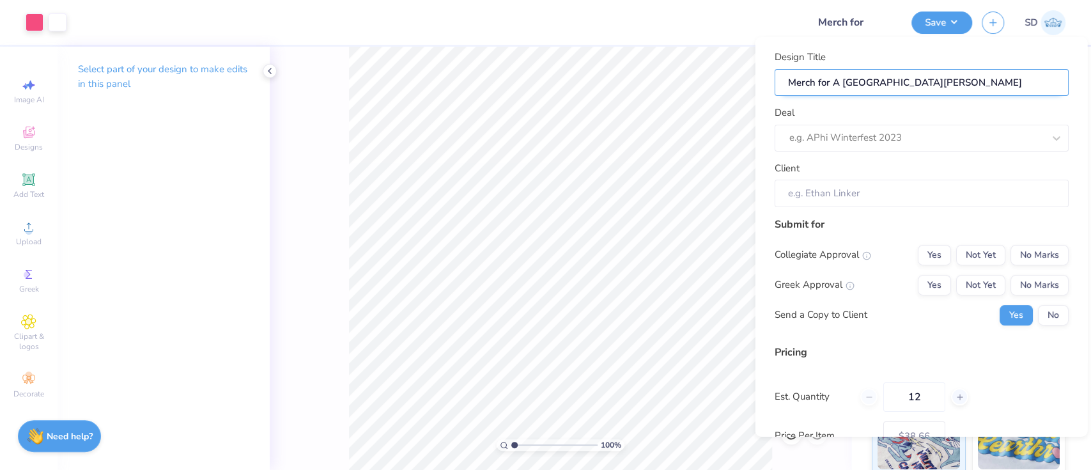
type input "Merch for A [GEOGRAPHIC_DATA][PERSON_NAME]"
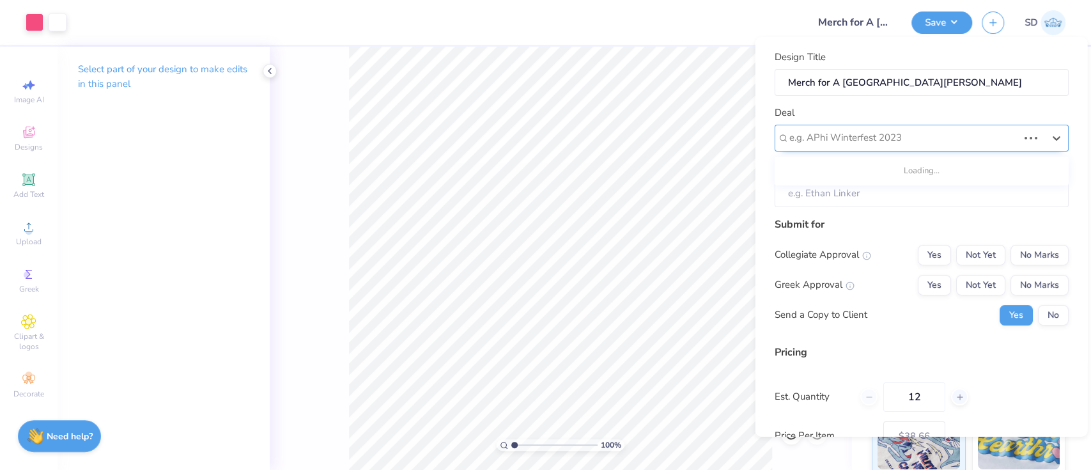
click at [859, 146] on div at bounding box center [903, 137] width 229 height 17
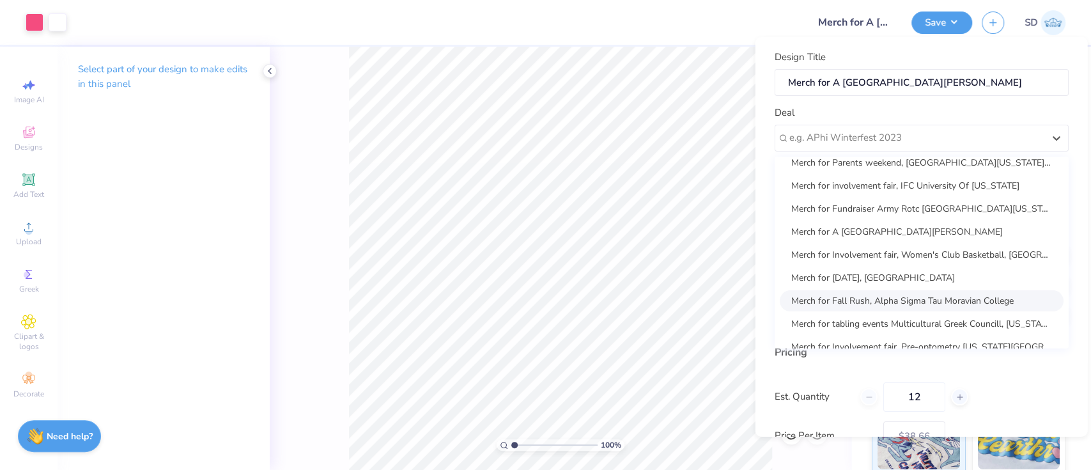
scroll to position [8, 0]
click at [921, 232] on div "Merch for A [GEOGRAPHIC_DATA][PERSON_NAME]" at bounding box center [921, 232] width 284 height 21
type input "Emma Demichele"
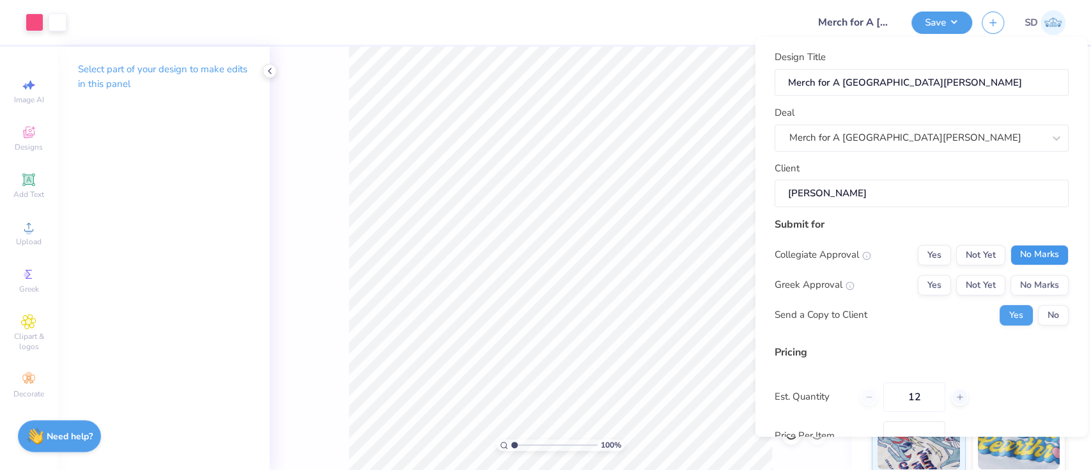
click at [1010, 245] on button "No Marks" at bounding box center [1039, 254] width 58 height 20
click at [1042, 293] on button "No Marks" at bounding box center [1039, 284] width 58 height 20
click at [1040, 318] on button "No" at bounding box center [1053, 314] width 31 height 20
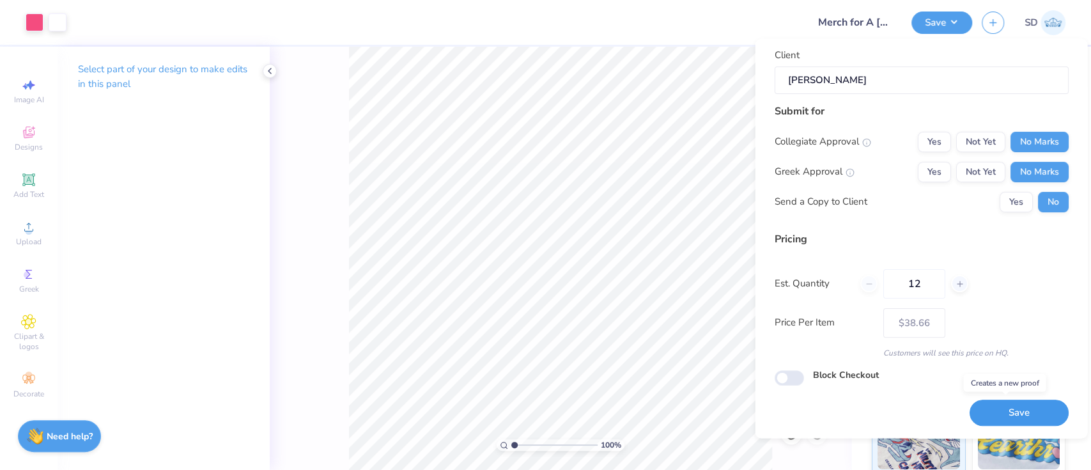
click at [988, 409] on button "Save" at bounding box center [1018, 413] width 99 height 26
type input "$38.66"
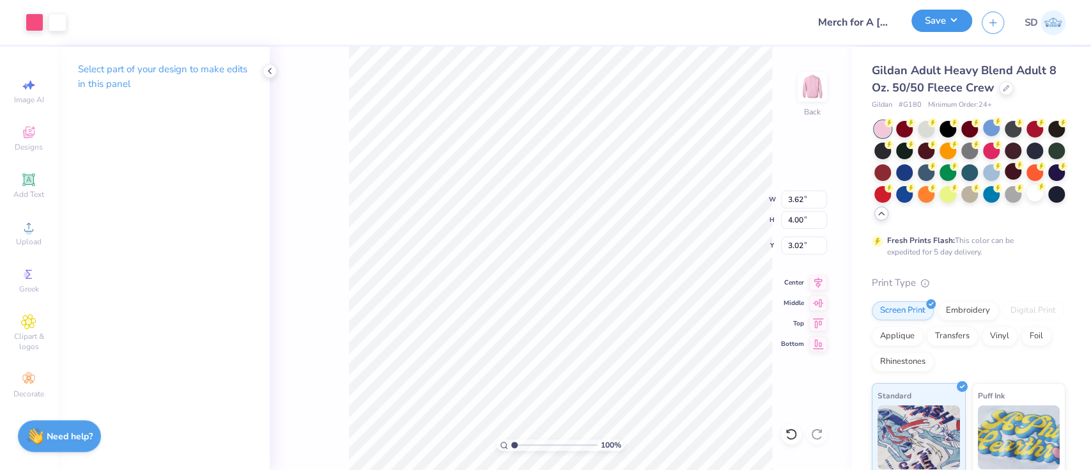
click at [950, 17] on button "Save" at bounding box center [942, 21] width 61 height 22
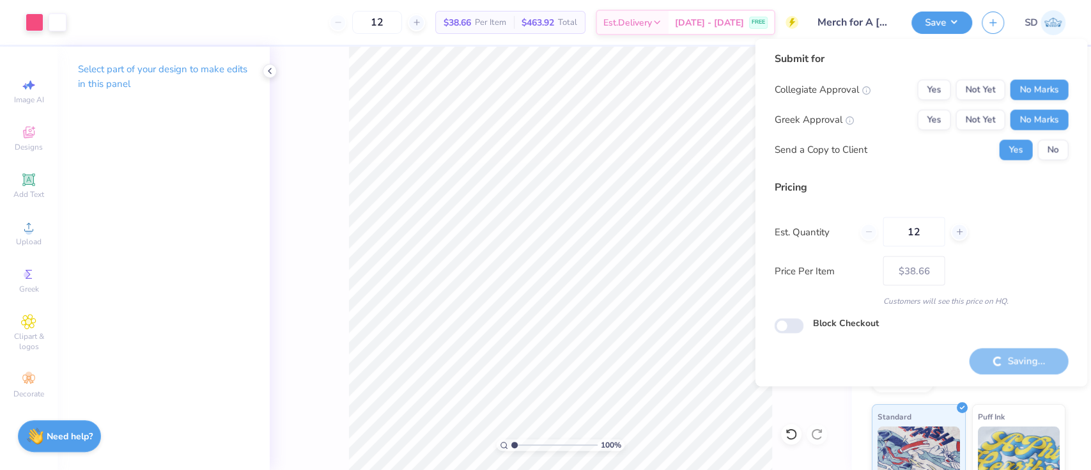
type input "– –"
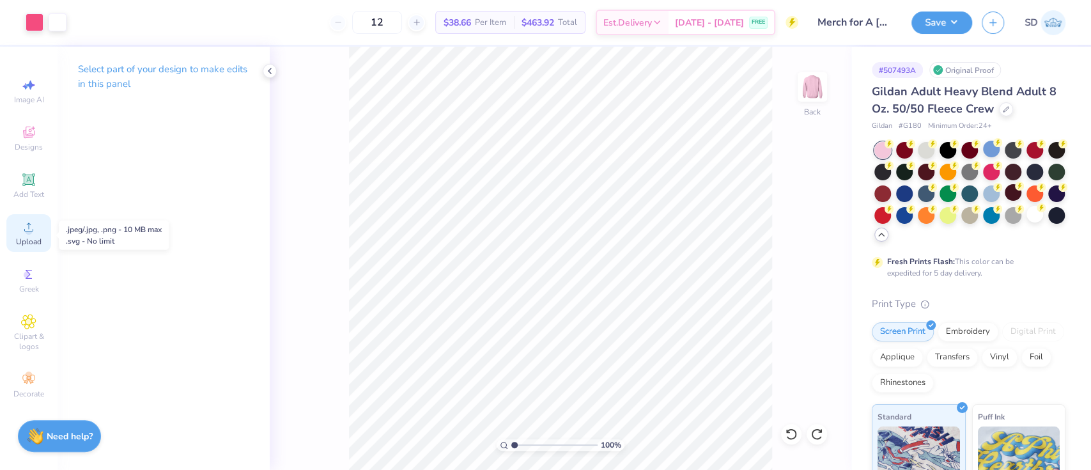
click at [31, 238] on span "Upload" at bounding box center [29, 242] width 26 height 10
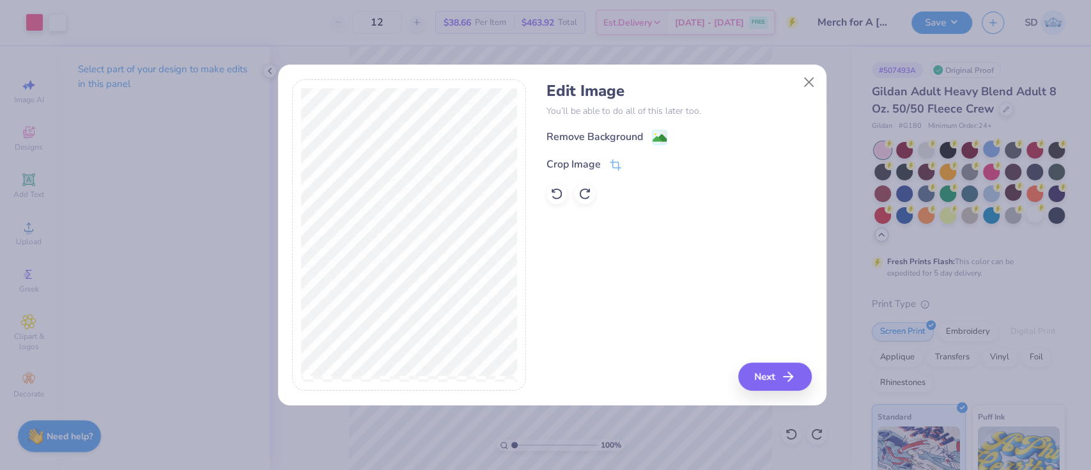
click at [593, 129] on div "Remove Background" at bounding box center [679, 137] width 265 height 16
click at [620, 139] on div "Remove Background" at bounding box center [595, 137] width 97 height 15
click at [760, 364] on button "Next" at bounding box center [777, 376] width 74 height 28
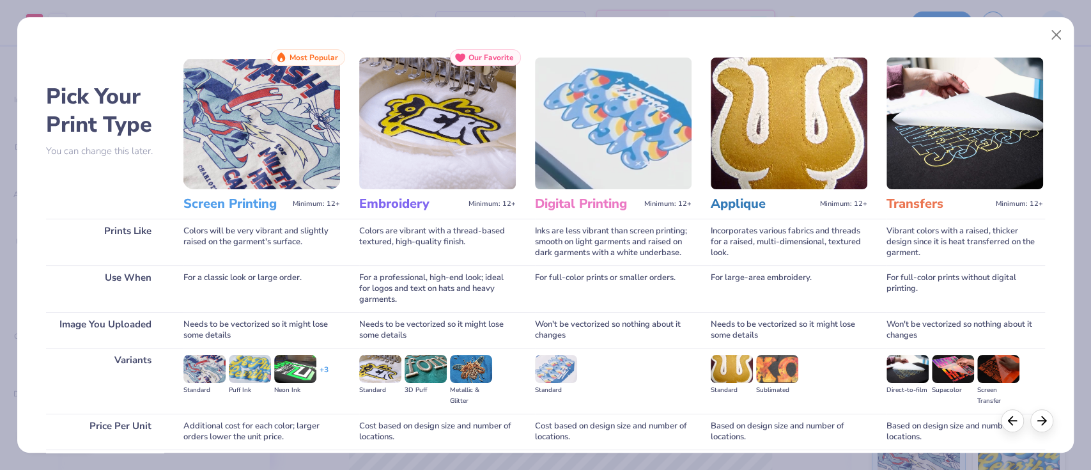
scroll to position [104, 0]
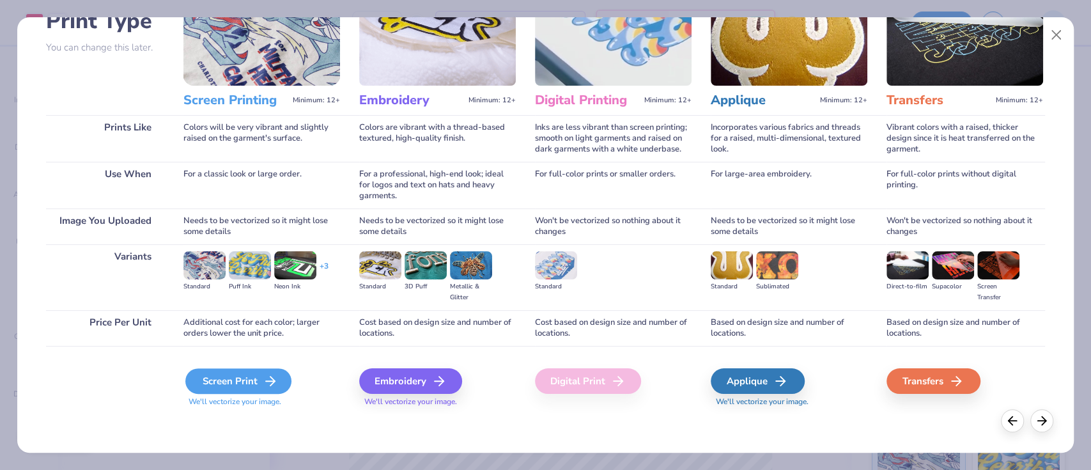
click at [245, 386] on div "Screen Print" at bounding box center [238, 381] width 106 height 26
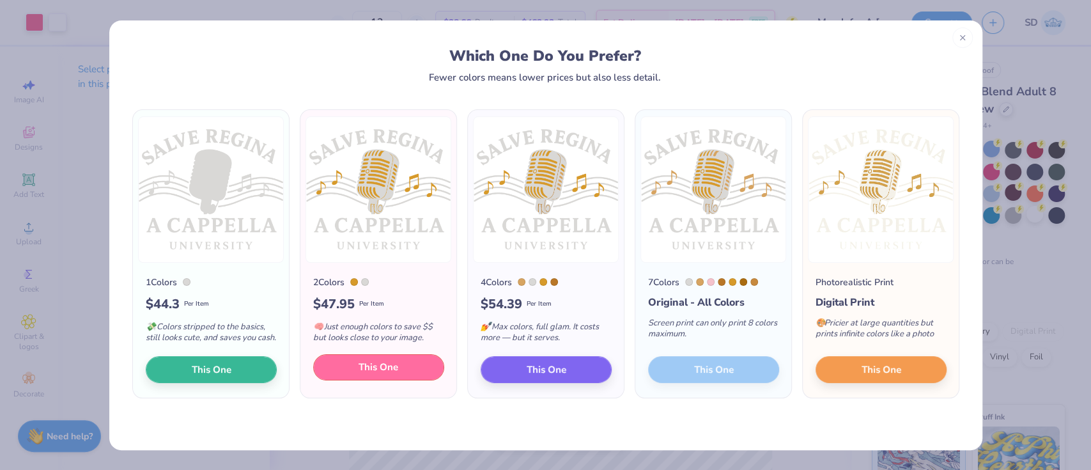
click at [375, 373] on span "This One" at bounding box center [379, 367] width 40 height 15
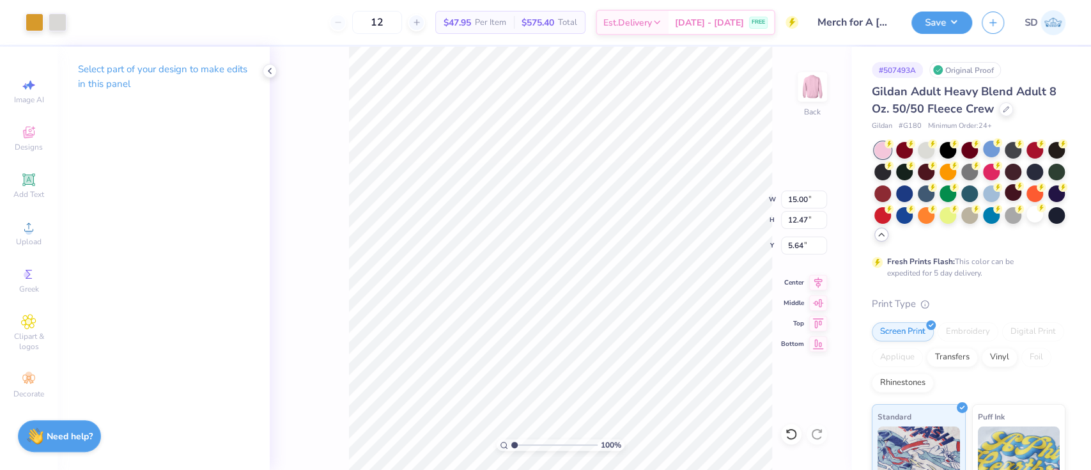
click at [611, 167] on div at bounding box center [545, 235] width 1091 height 470
type input "3.62"
type input "4.00"
type input "3.02"
type input "15.00"
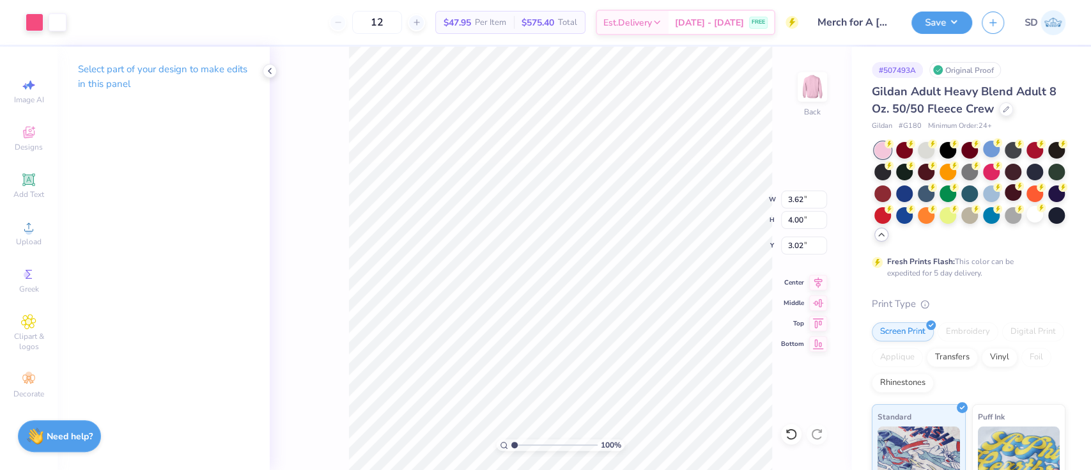
type input "12.47"
type input "5.64"
click at [56, 22] on div at bounding box center [58, 21] width 18 height 18
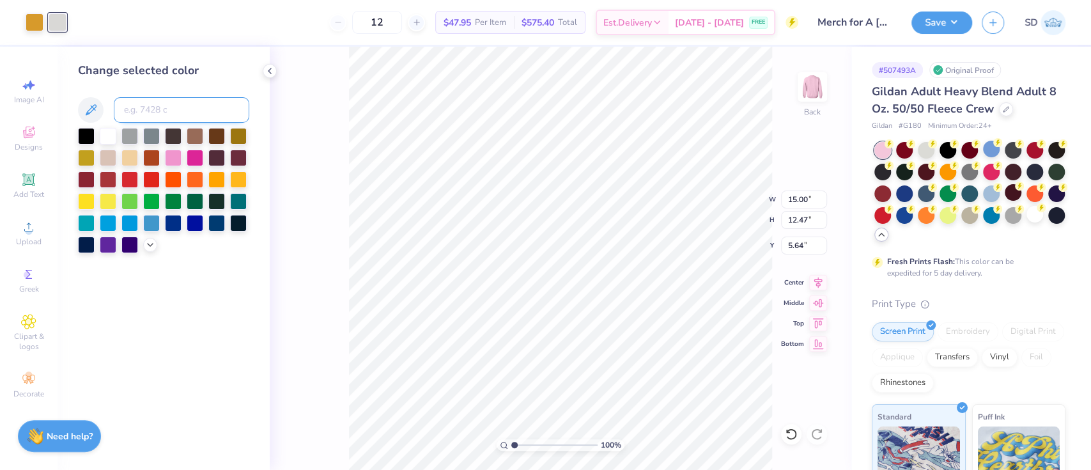
click at [173, 117] on input at bounding box center [182, 110] width 136 height 26
type input "1915"
click at [35, 22] on div at bounding box center [35, 21] width 18 height 18
click at [111, 138] on div at bounding box center [108, 135] width 17 height 17
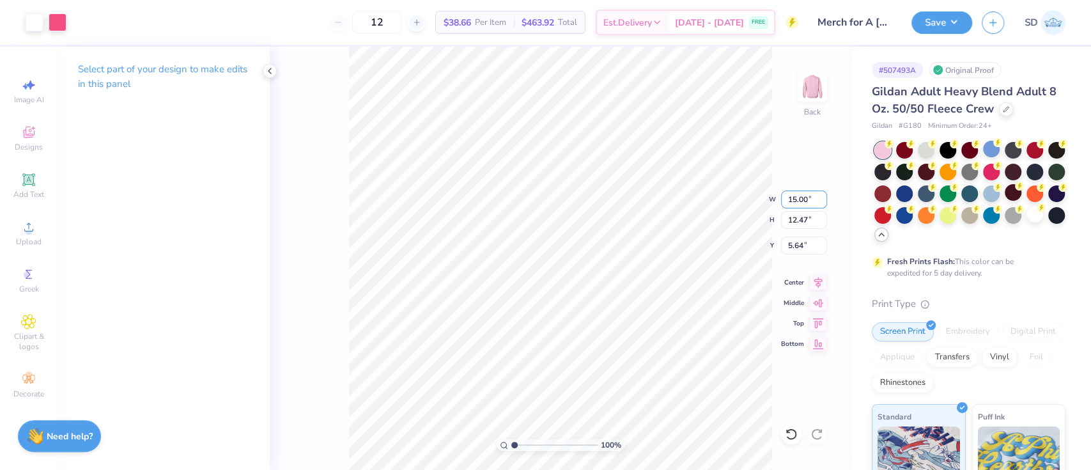
click at [763, 206] on div "100 % Back W 15.00 15.00 " H 12.47 12.47 " Y 5.64 5.64 " Center Middle Top Bott…" at bounding box center [561, 258] width 582 height 423
drag, startPoint x: 813, startPoint y: 202, endPoint x: 788, endPoint y: 202, distance: 24.9
click at [788, 202] on input "15.00" at bounding box center [804, 200] width 46 height 18
type input "4.00"
type input "3.33"
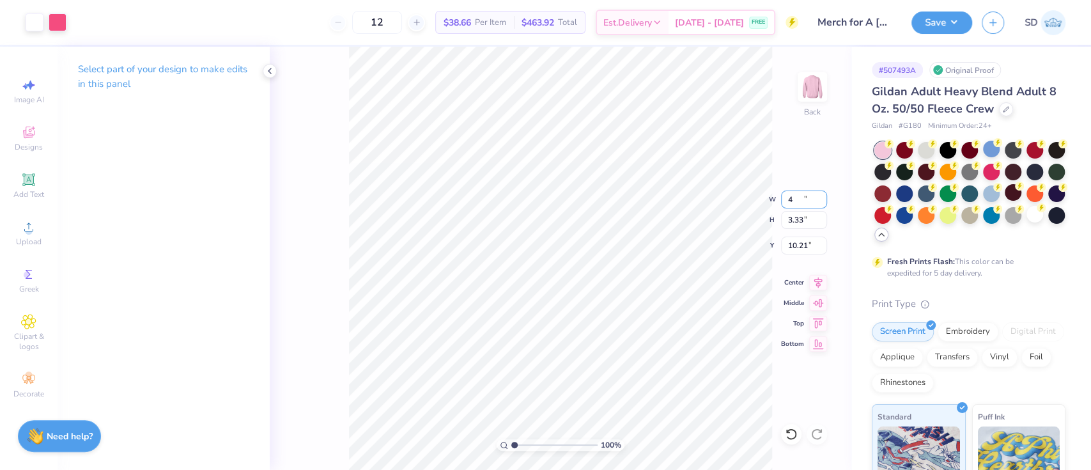
type input "10.21"
type input "4"
type input "5.00"
type input "4.16"
type input "9.80"
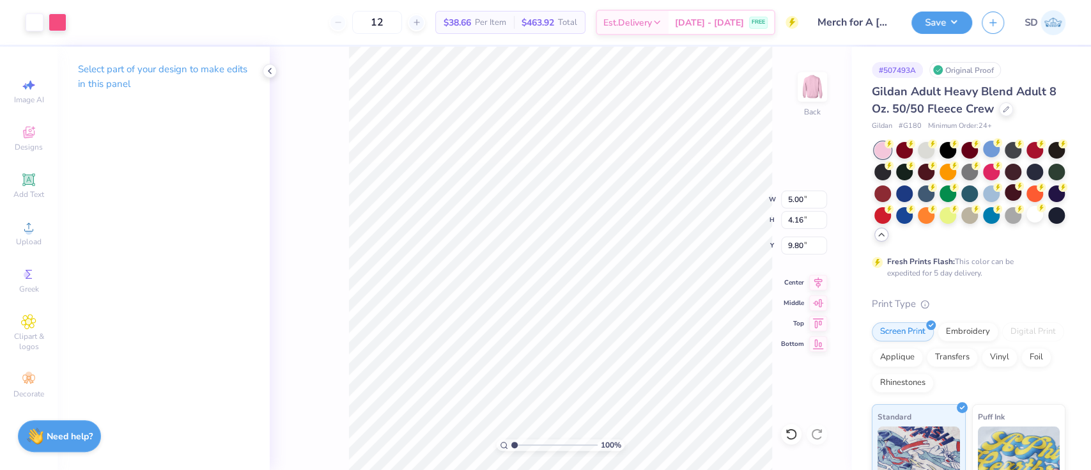
type input "3.00"
type input "0.40"
type input "0.49"
type input "6.07"
type input "1"
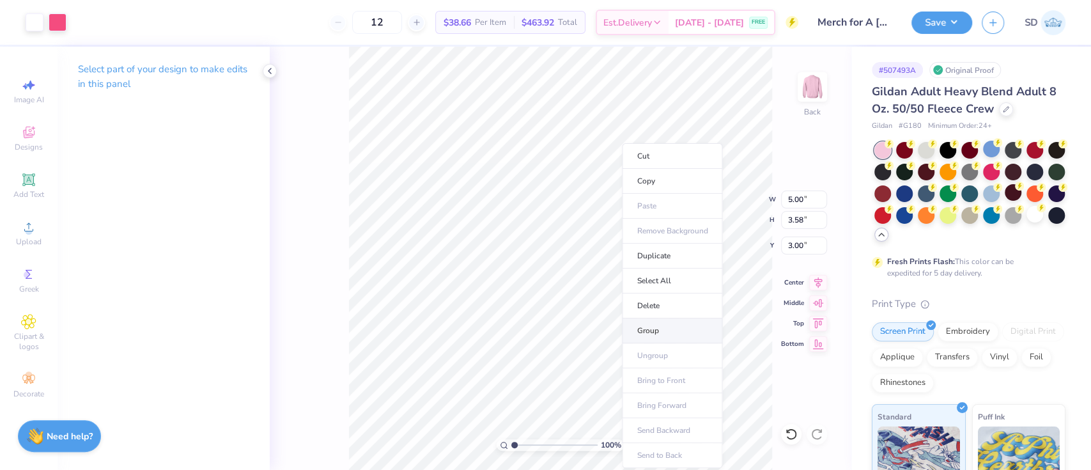
click at [669, 338] on li "Group" at bounding box center [672, 330] width 100 height 25
click at [816, 222] on input "3.58" at bounding box center [804, 220] width 46 height 18
type input "3"
type input "4"
type input "5.59"
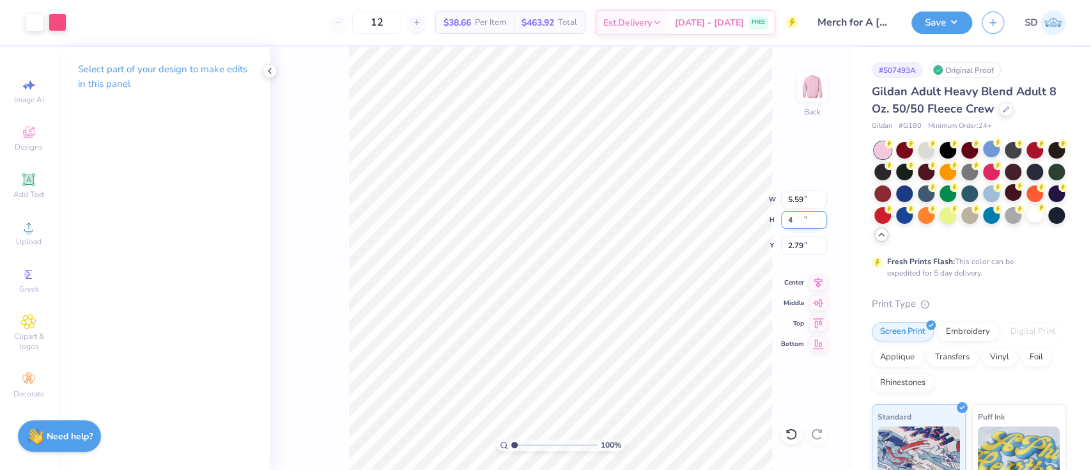
type input "4.00"
type input "2.79"
type input "4"
type input "3.5"
type input "4.89"
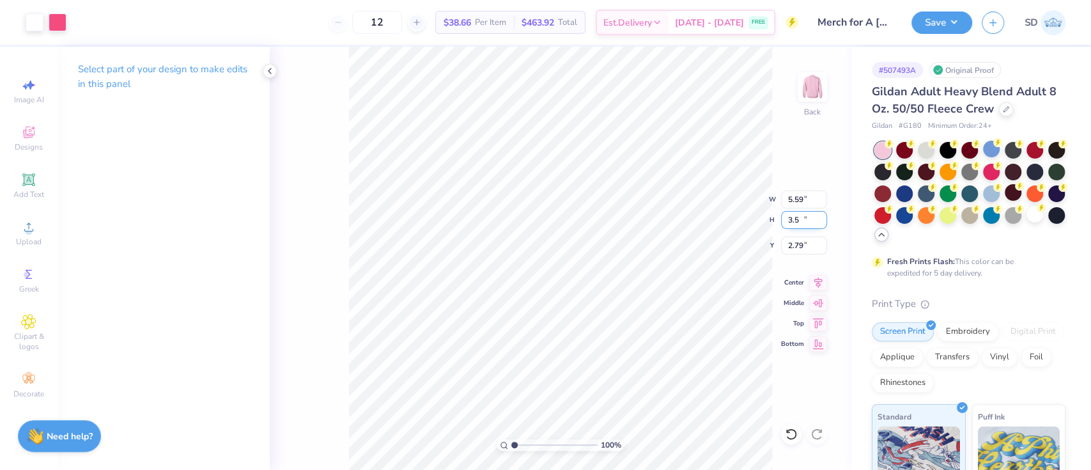
type input "3.50"
type input "3.04"
type input "13.30"
type input "9.51"
type input "3.00"
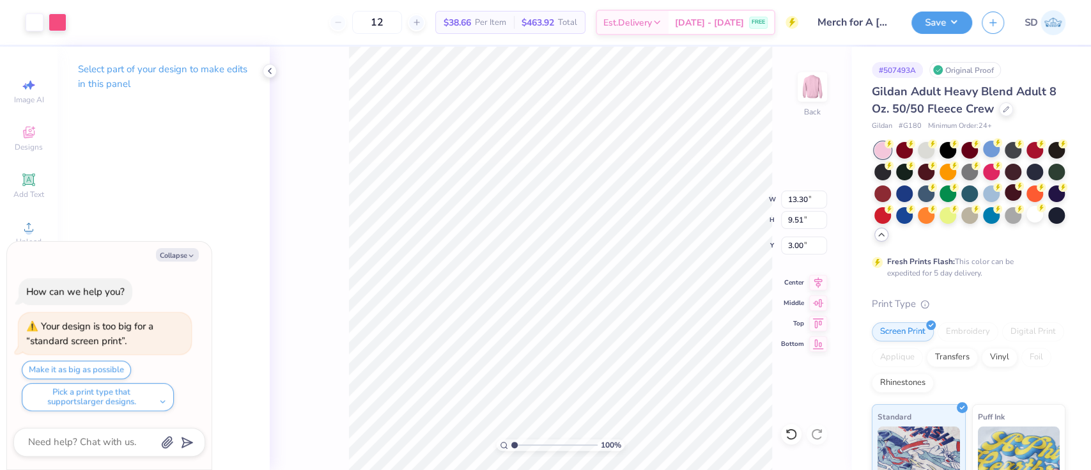
type textarea "x"
click at [811, 202] on input "13.30" at bounding box center [804, 200] width 46 height 18
type input "15.00"
type input "10.73"
type input "2.39"
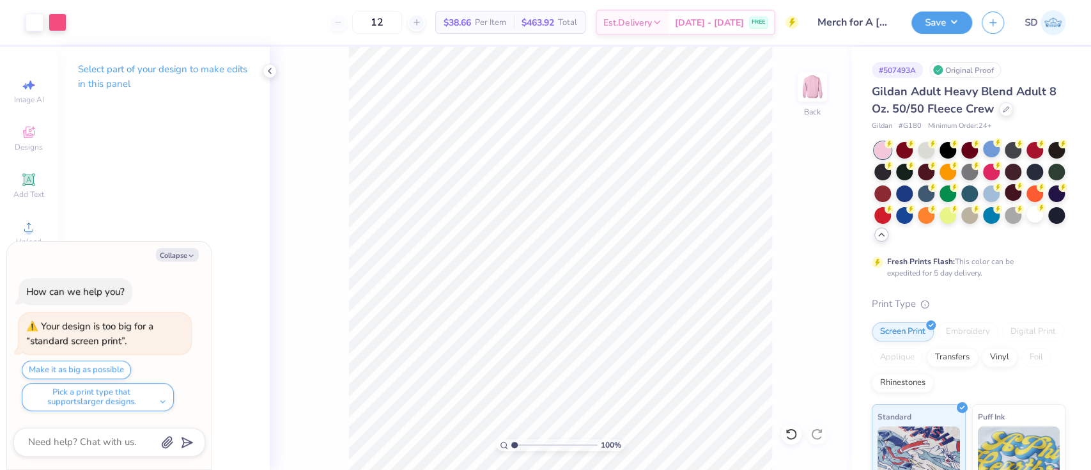
type textarea "x"
drag, startPoint x: 813, startPoint y: 202, endPoint x: 787, endPoint y: 206, distance: 26.5
click at [787, 206] on input "15.00" at bounding box center [804, 200] width 46 height 18
type input "5"
type textarea "x"
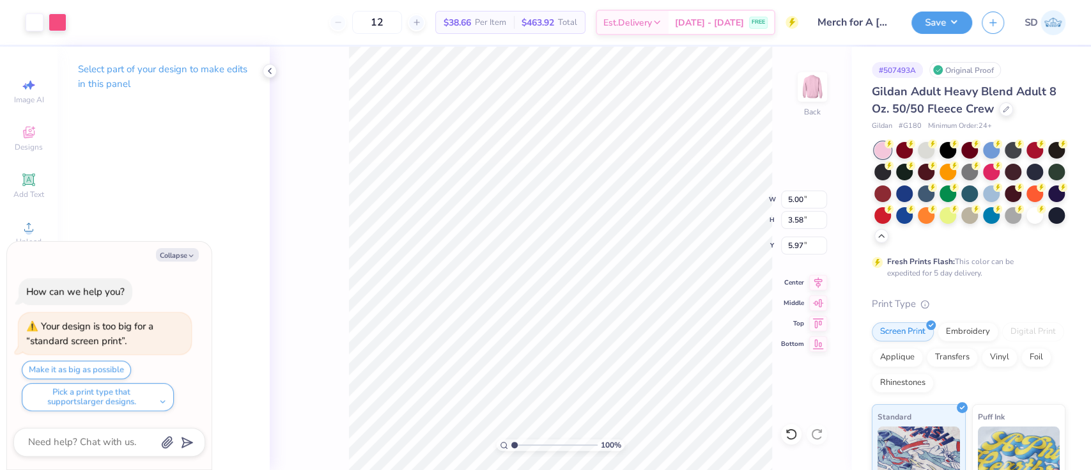
type input "1.80"
click at [948, 20] on button "Save" at bounding box center [942, 21] width 61 height 22
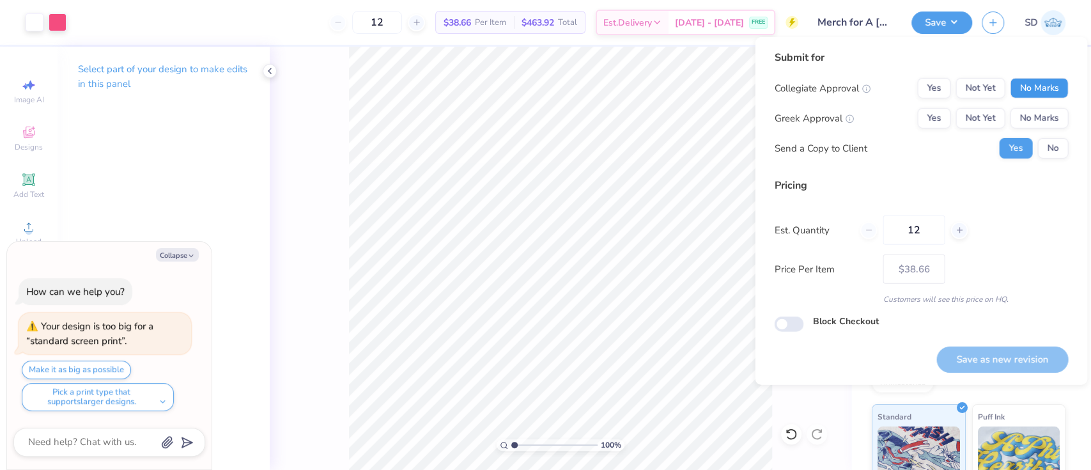
click at [1040, 88] on button "No Marks" at bounding box center [1039, 88] width 58 height 20
click at [942, 88] on button "Yes" at bounding box center [933, 88] width 33 height 20
click at [1039, 110] on button "No Marks" at bounding box center [1039, 118] width 58 height 20
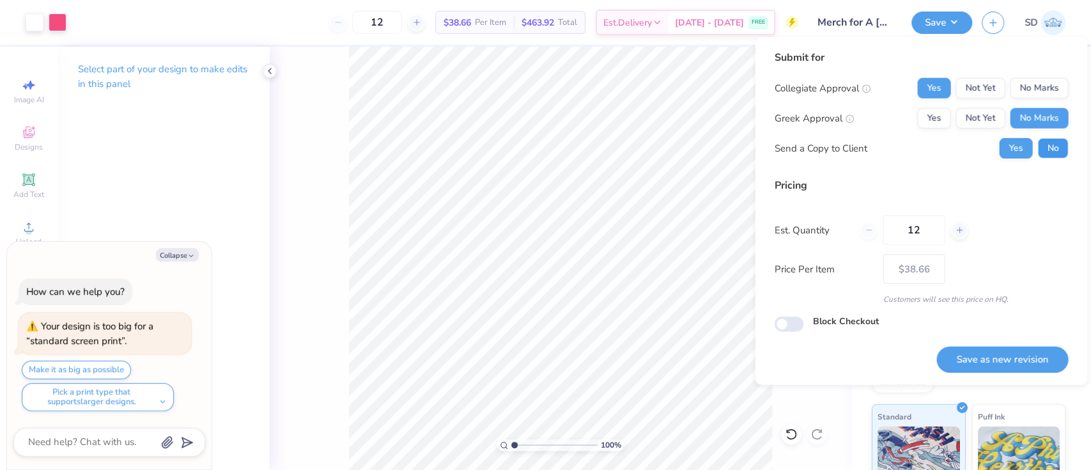
click at [1050, 146] on button "No" at bounding box center [1053, 148] width 31 height 20
type textarea "x"
click at [1018, 355] on button "Save as new revision" at bounding box center [1003, 360] width 132 height 26
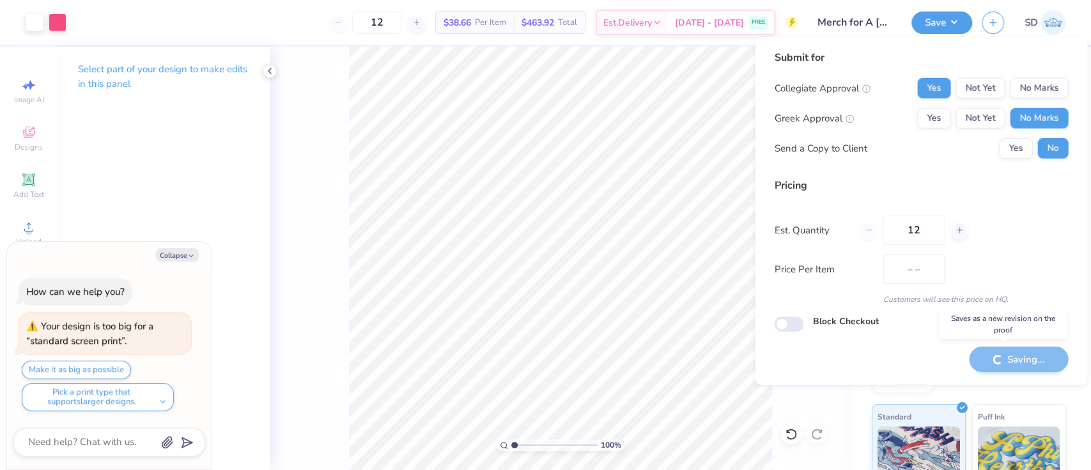
type input "$38.66"
type textarea "x"
type input "– –"
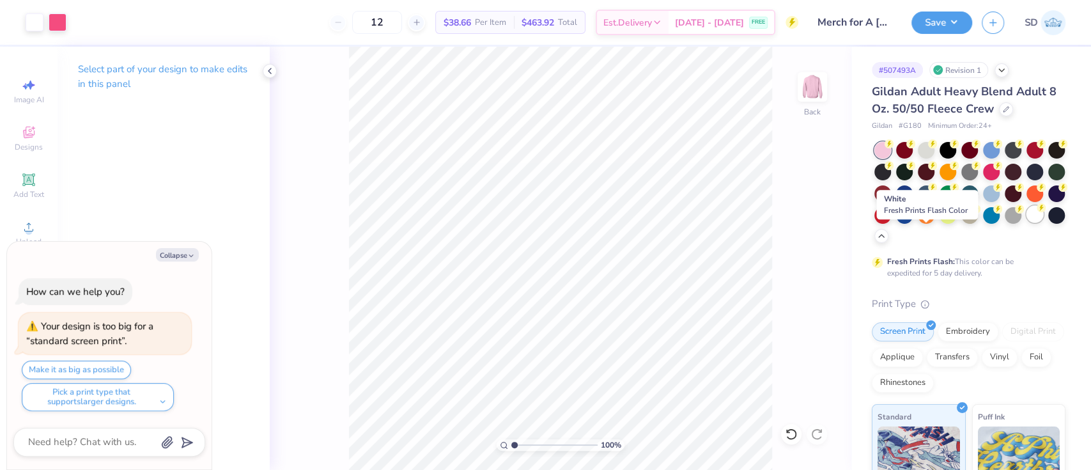
click at [1027, 222] on div at bounding box center [1035, 214] width 17 height 17
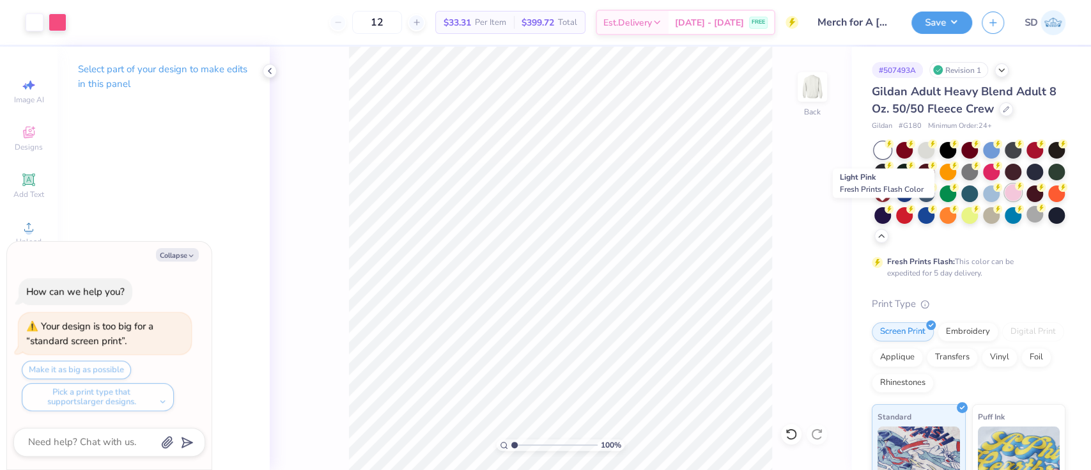
click at [1005, 201] on div at bounding box center [1013, 192] width 17 height 17
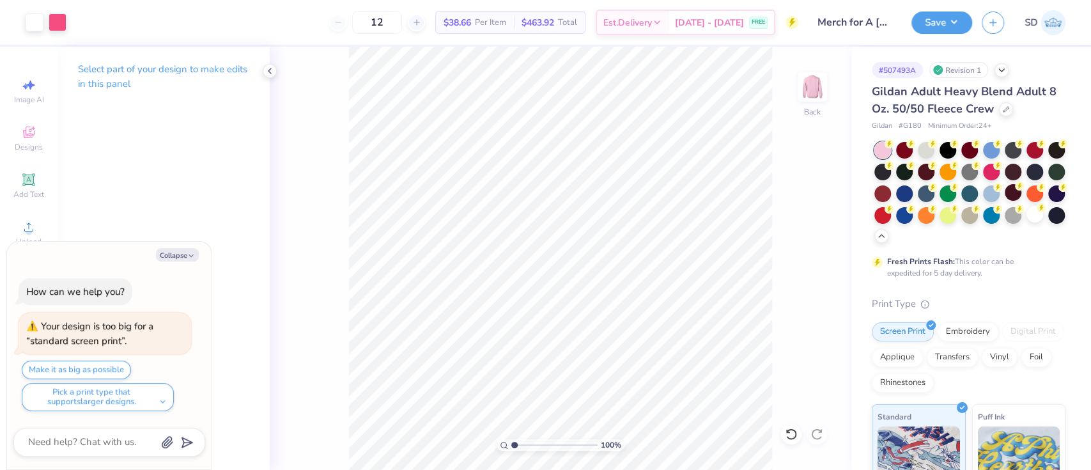
type textarea "x"
